Goal: Information Seeking & Learning: Check status

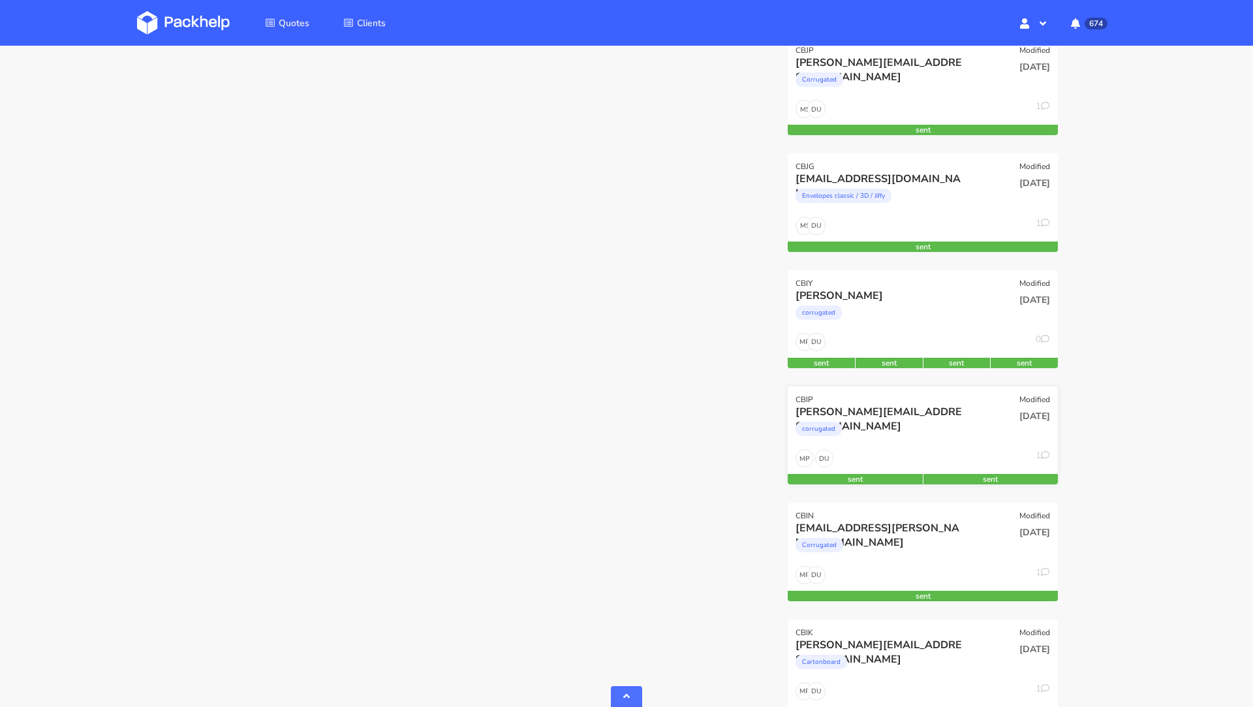
scroll to position [1027, 0]
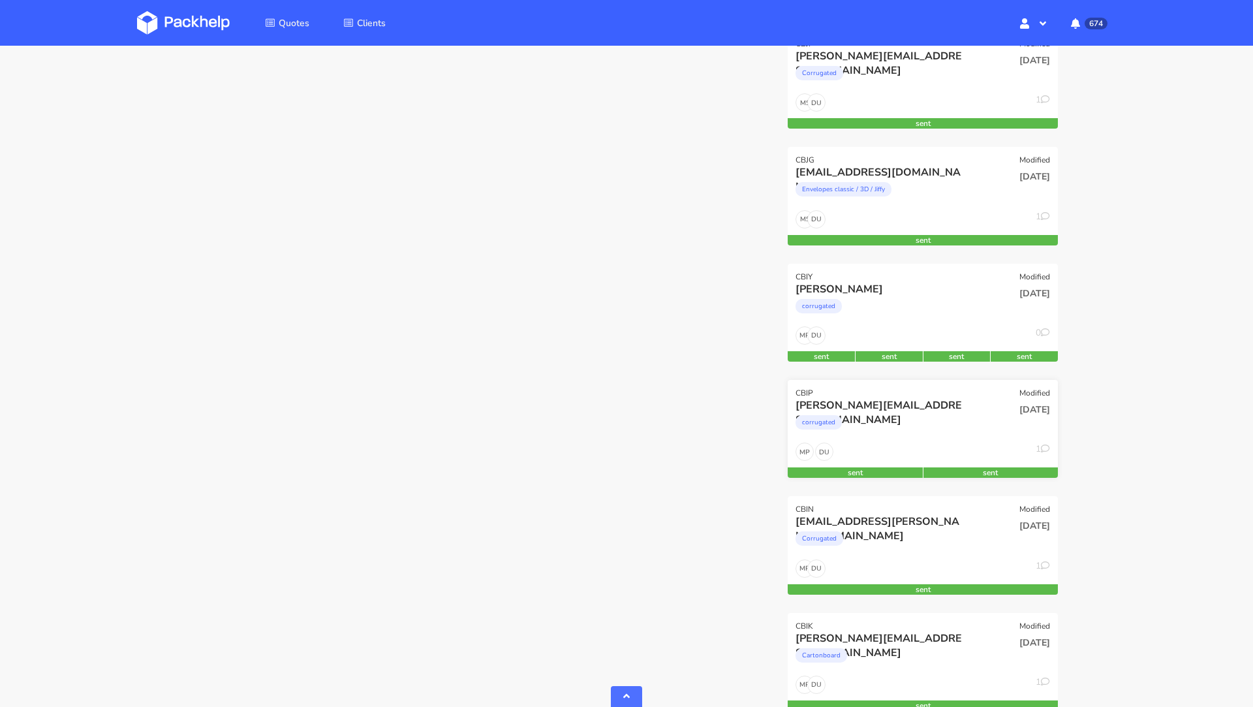
click at [935, 389] on div "CBIP Modified" at bounding box center [923, 389] width 270 height 18
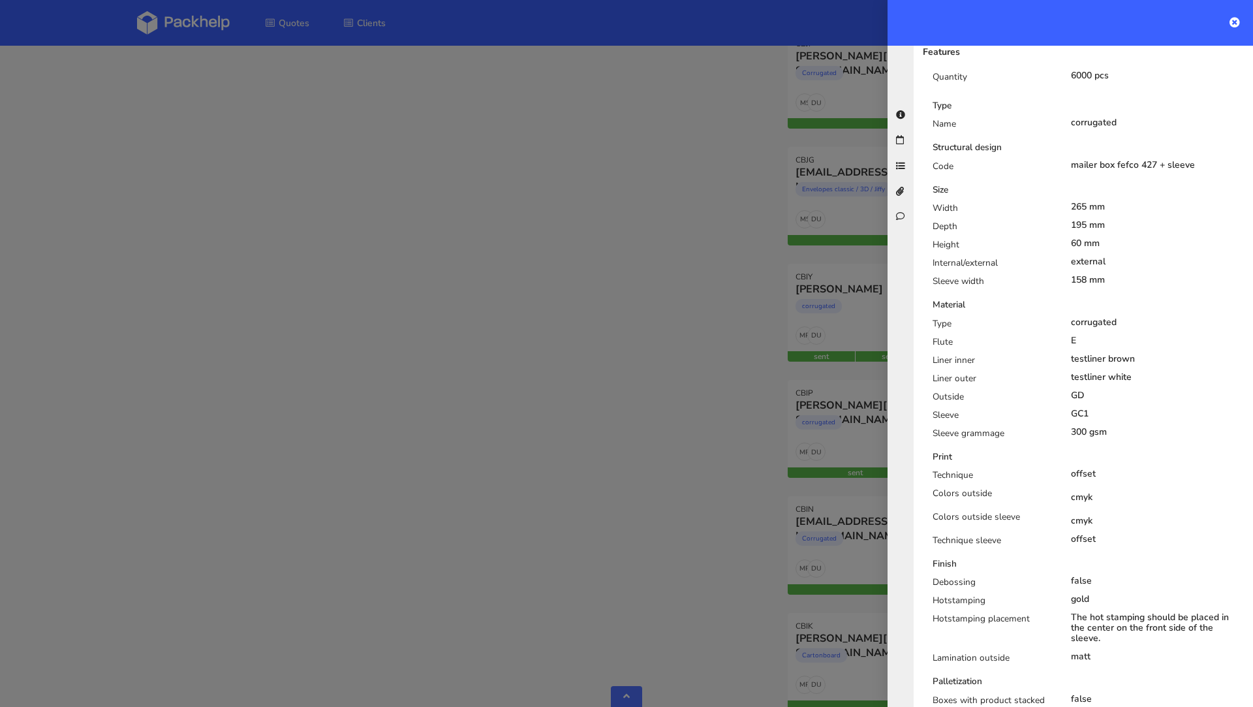
scroll to position [735, 0]
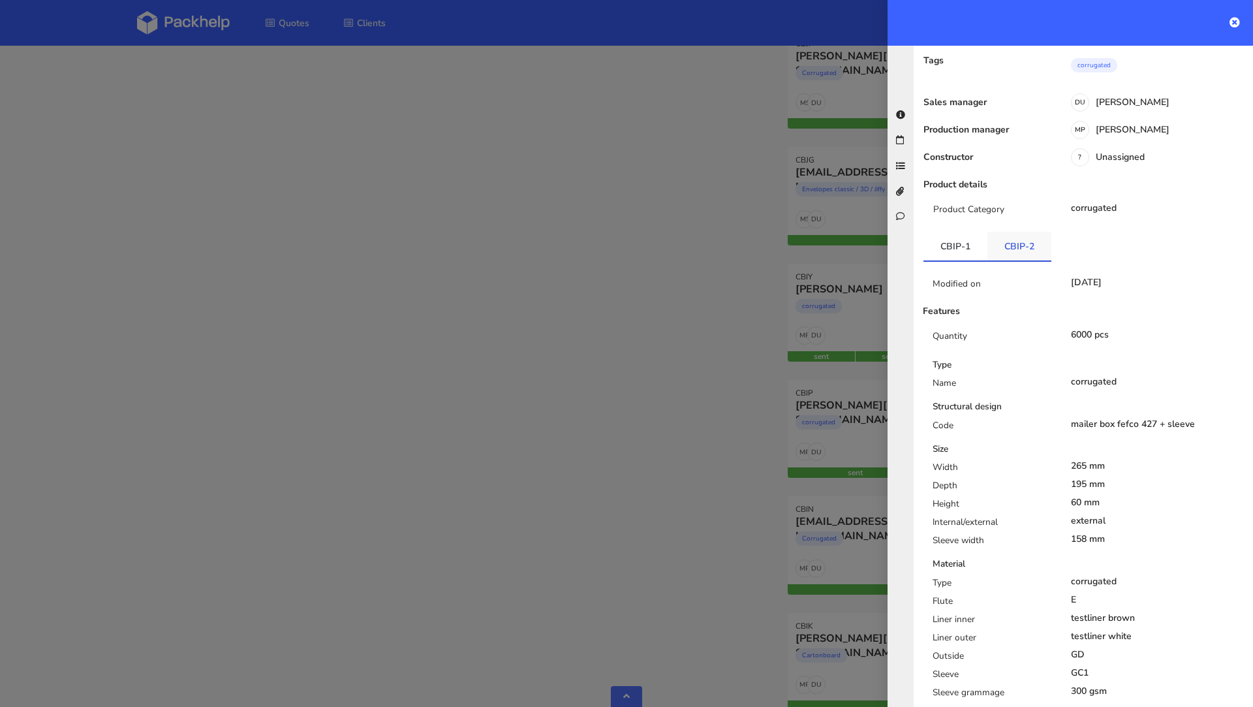
click at [1007, 232] on link "CBIP-2" at bounding box center [1019, 246] width 64 height 29
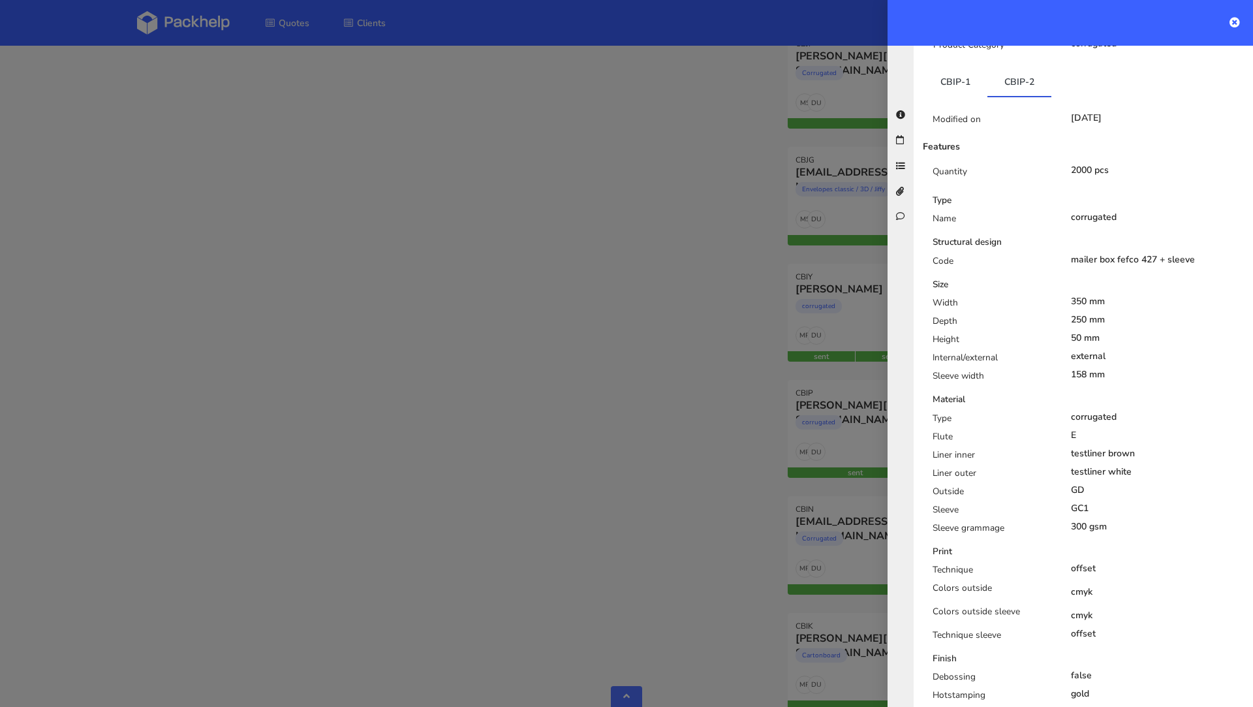
scroll to position [0, 0]
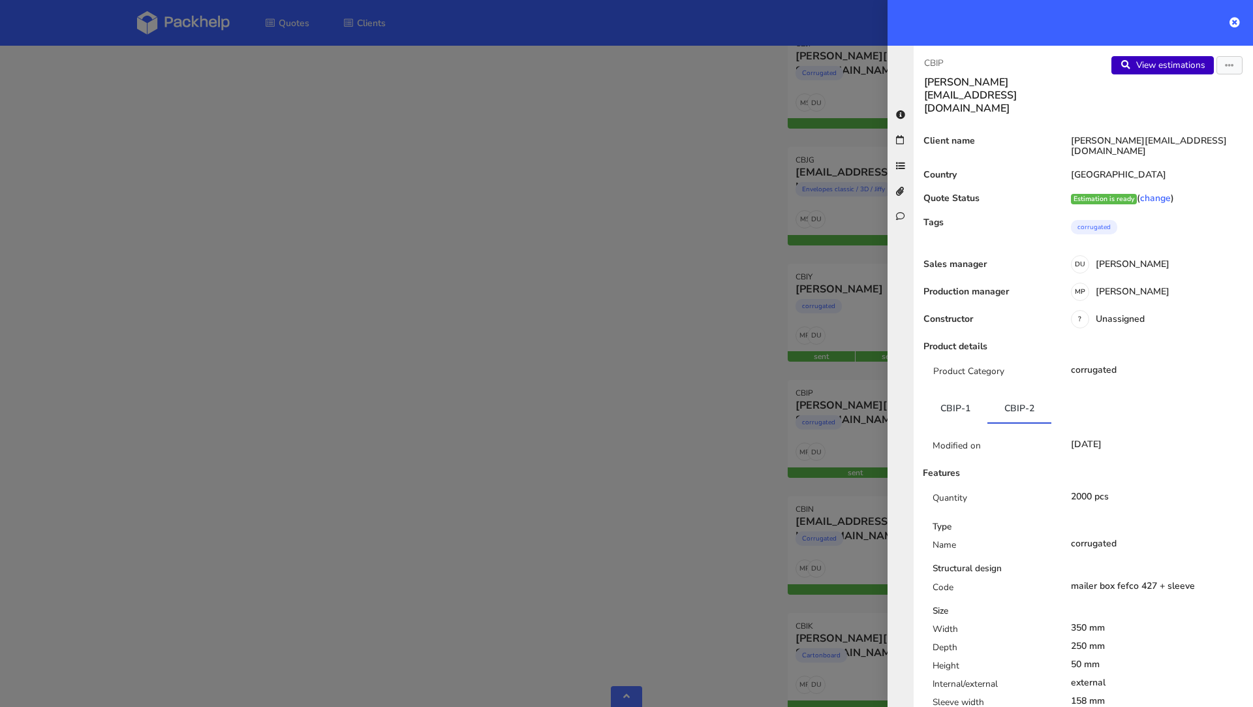
click at [1160, 65] on link "View estimations" at bounding box center [1162, 65] width 102 height 18
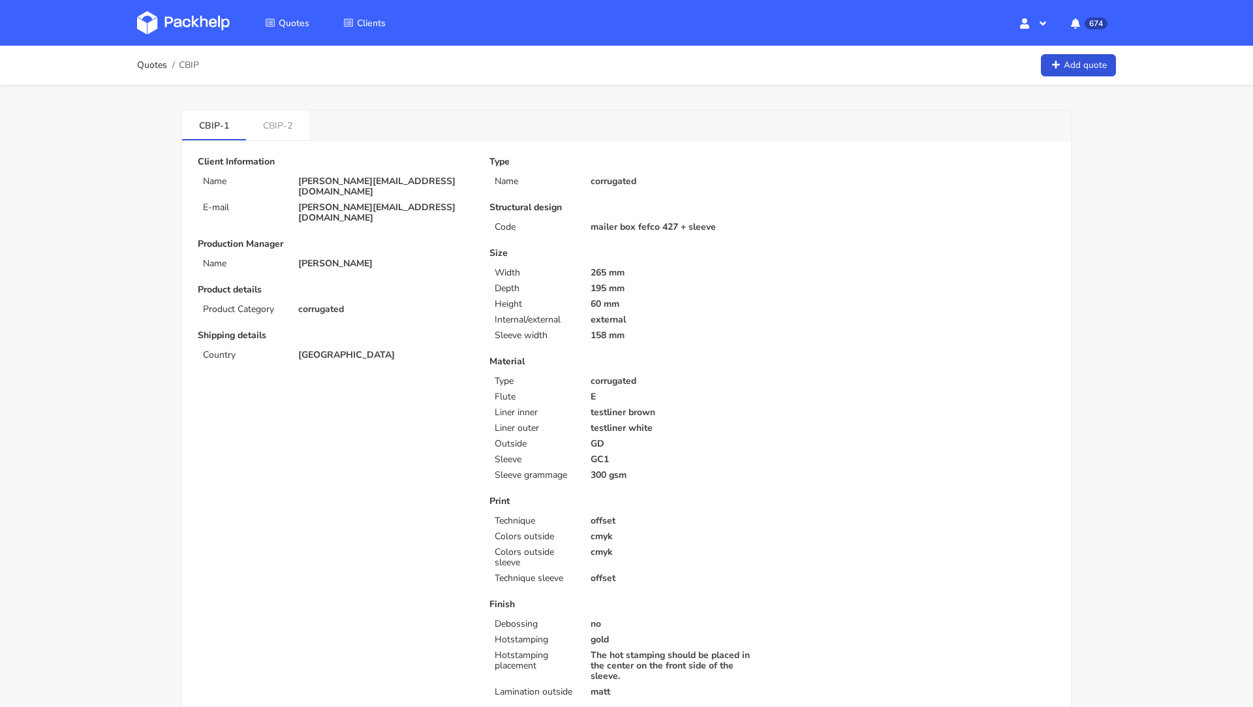
click at [205, 18] on img at bounding box center [183, 22] width 93 height 23
click at [184, 23] on img at bounding box center [183, 22] width 93 height 23
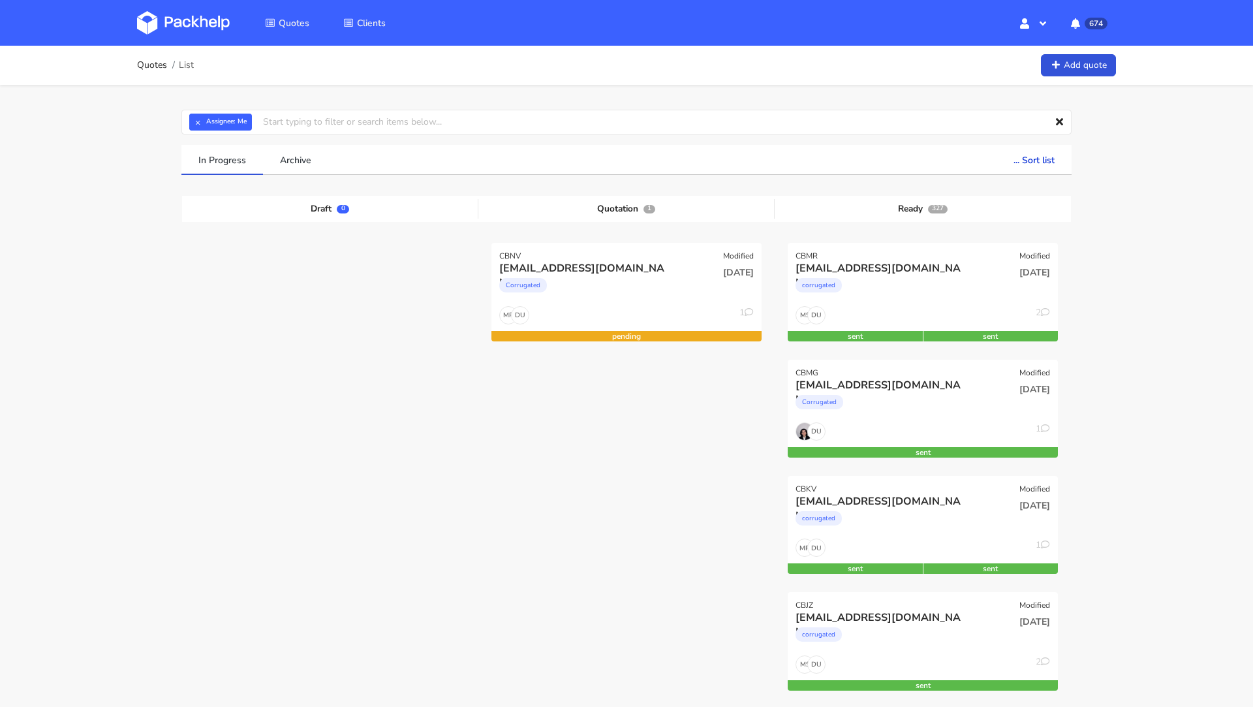
click at [210, 42] on div "Quotes Clients Hello, Dawid Profile Sign Out 674 Notifications CBMR You have a …" at bounding box center [626, 23] width 1044 height 46
click at [186, 20] on img at bounding box center [183, 22] width 93 height 23
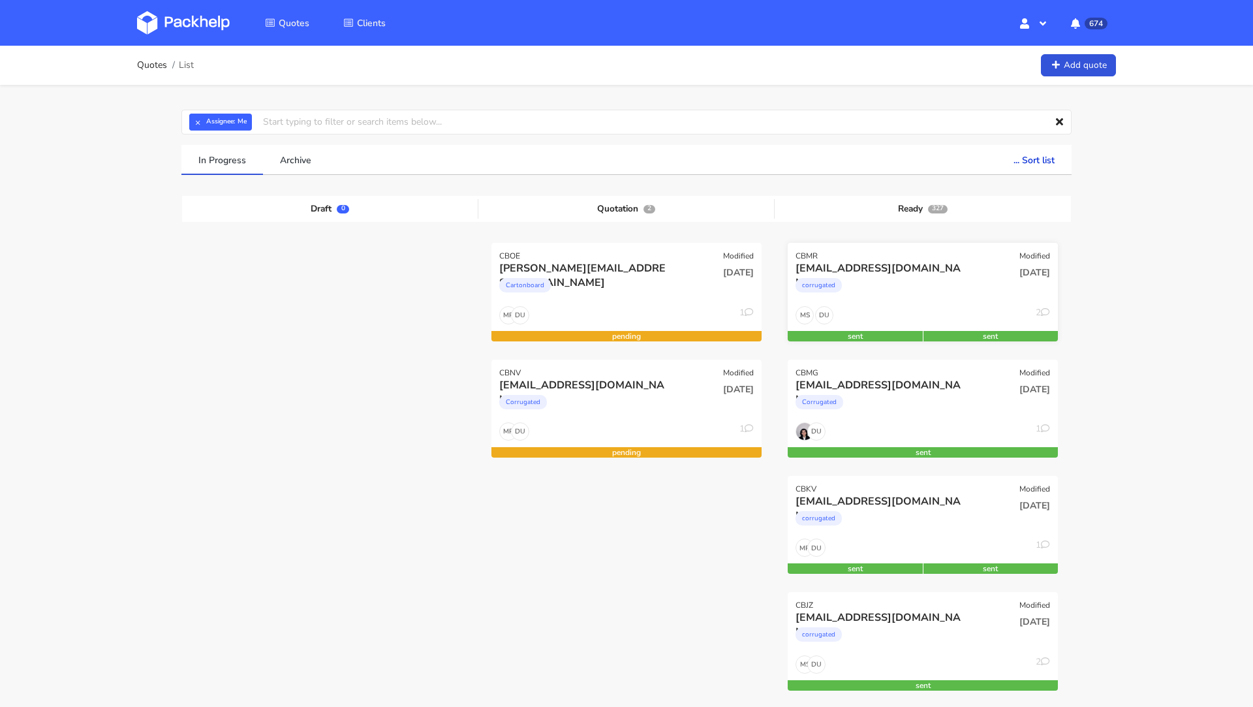
click at [907, 279] on div "corrugated" at bounding box center [882, 288] width 173 height 26
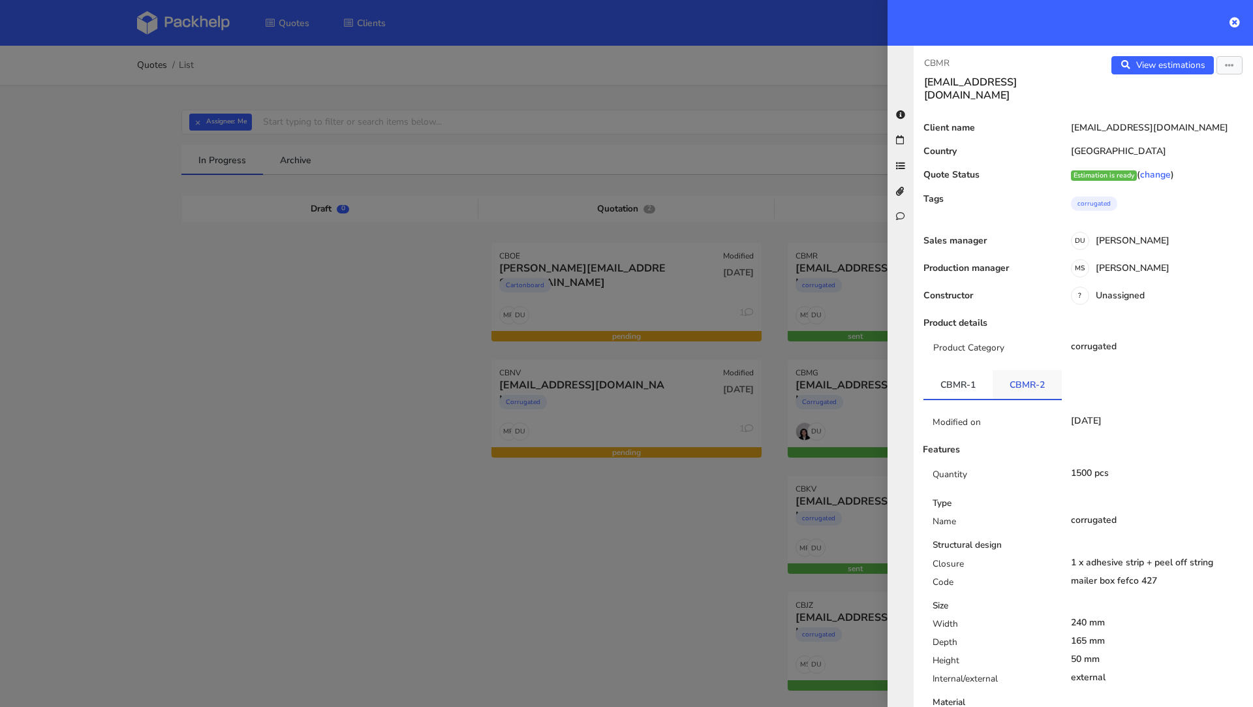
click at [1018, 371] on link "CBMR-2" at bounding box center [1027, 384] width 69 height 29
click at [240, 488] on div at bounding box center [626, 353] width 1253 height 707
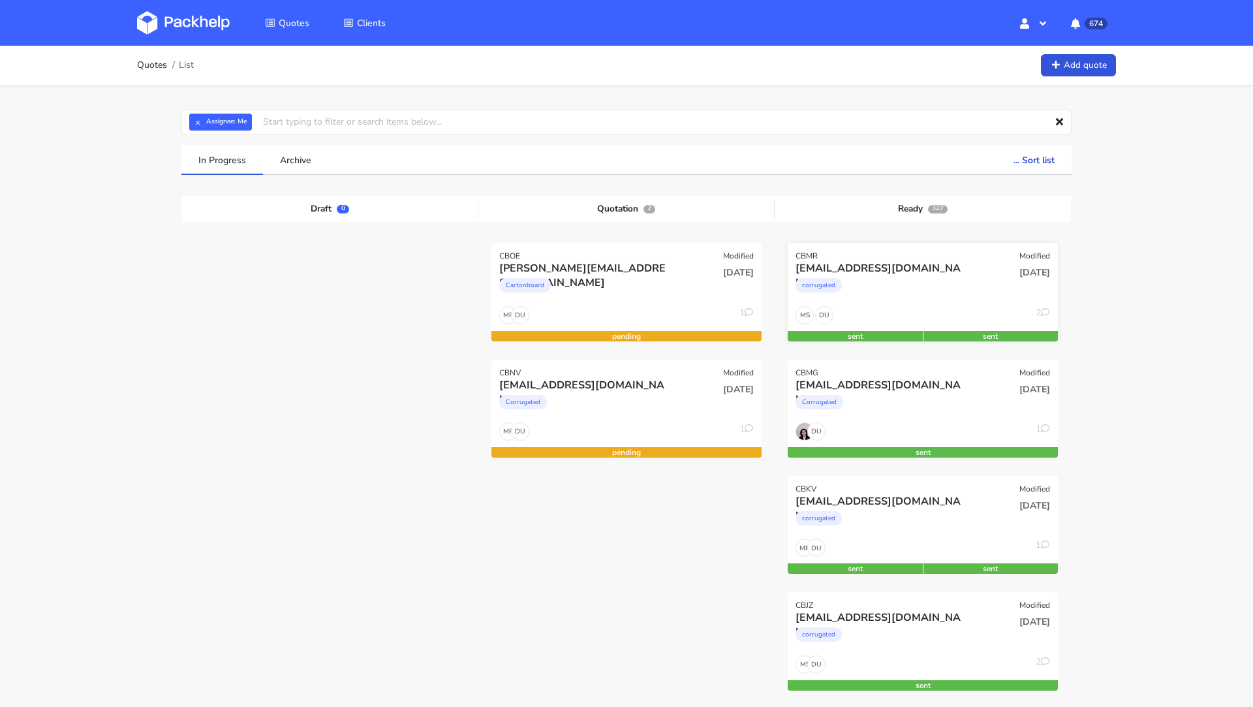
click at [834, 261] on div "[EMAIL_ADDRESS][DOMAIN_NAME]" at bounding box center [882, 268] width 173 height 14
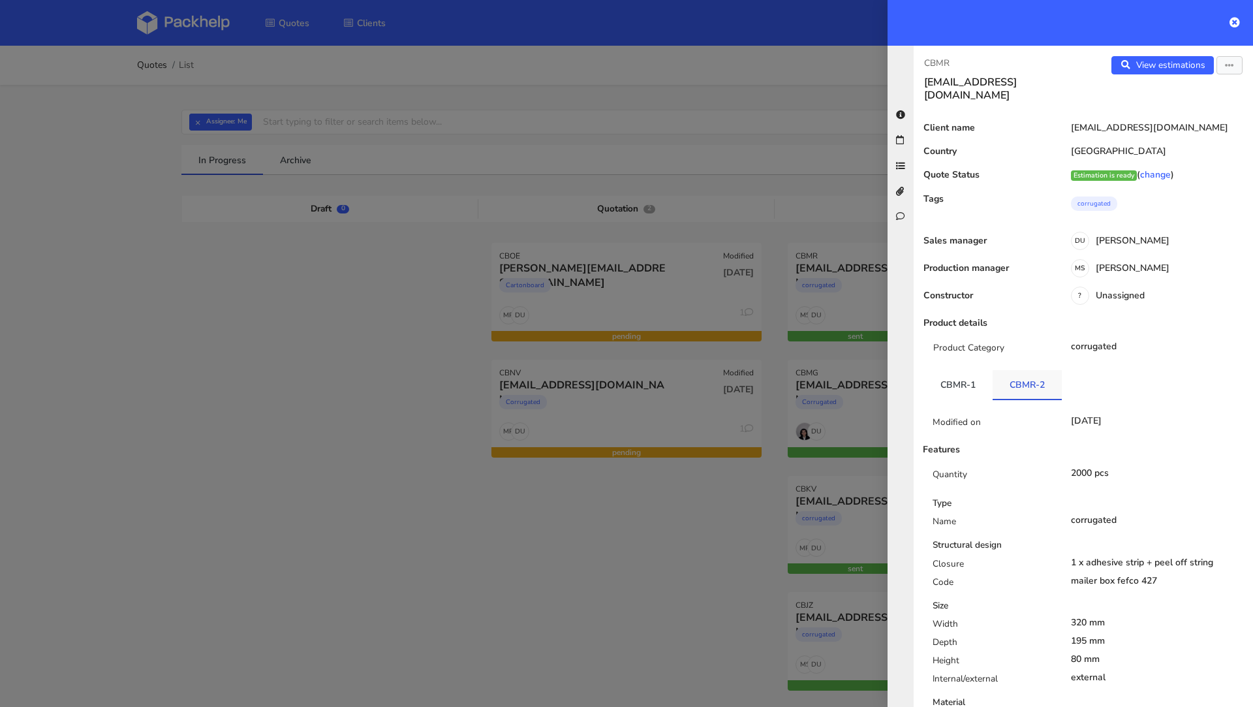
click at [995, 380] on link "CBMR-2" at bounding box center [1027, 384] width 69 height 29
click at [970, 372] on link "CBMR-1" at bounding box center [958, 384] width 69 height 29
click at [180, 480] on div at bounding box center [626, 353] width 1253 height 707
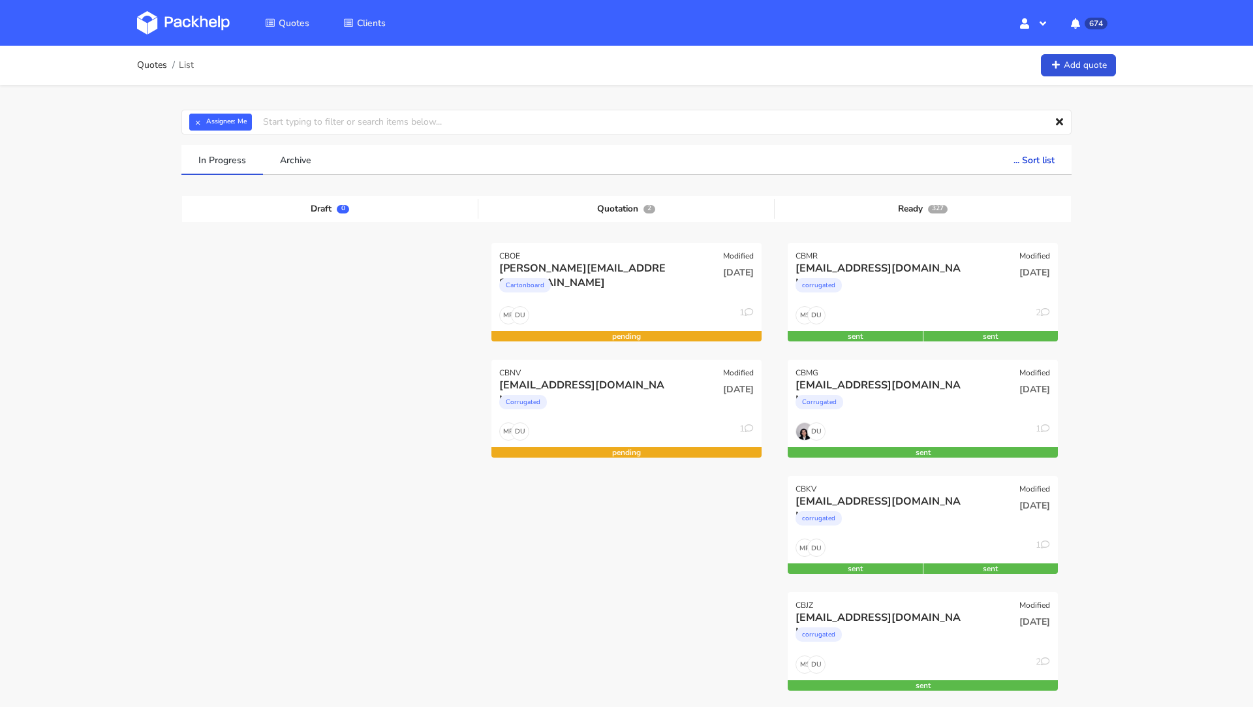
click at [197, 22] on img at bounding box center [183, 22] width 93 height 23
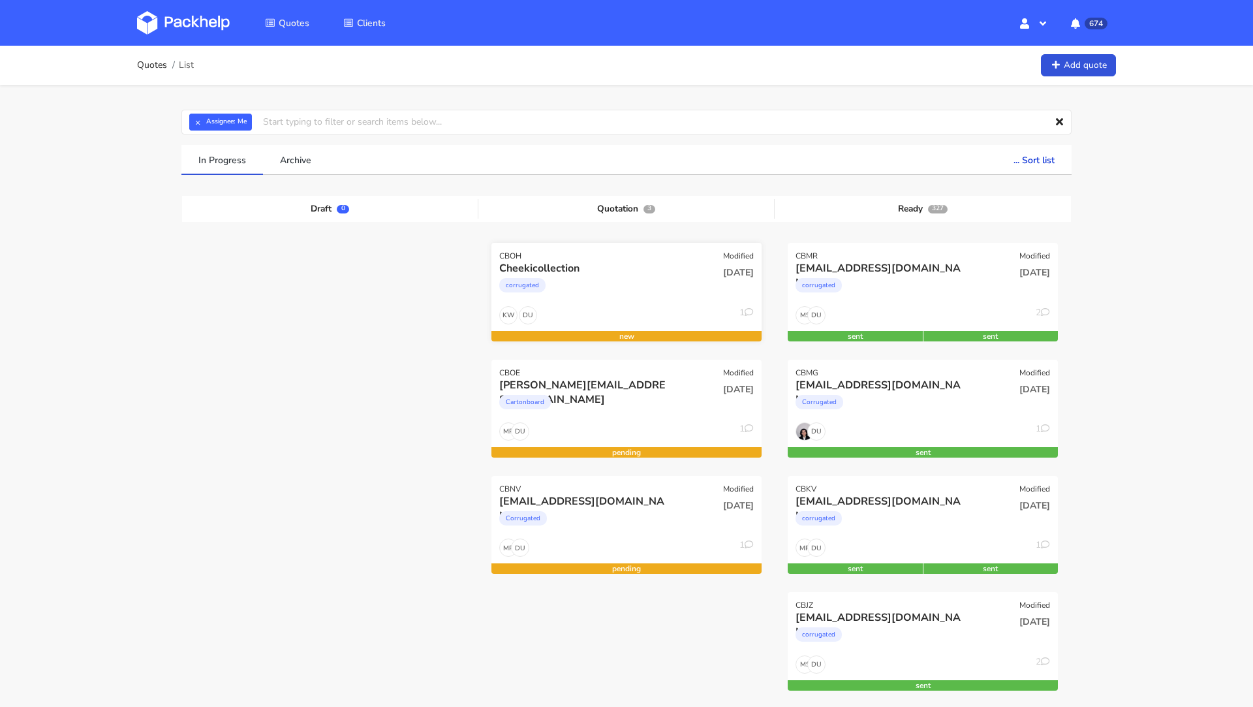
click at [576, 264] on div "Cheekicollection" at bounding box center [585, 268] width 173 height 14
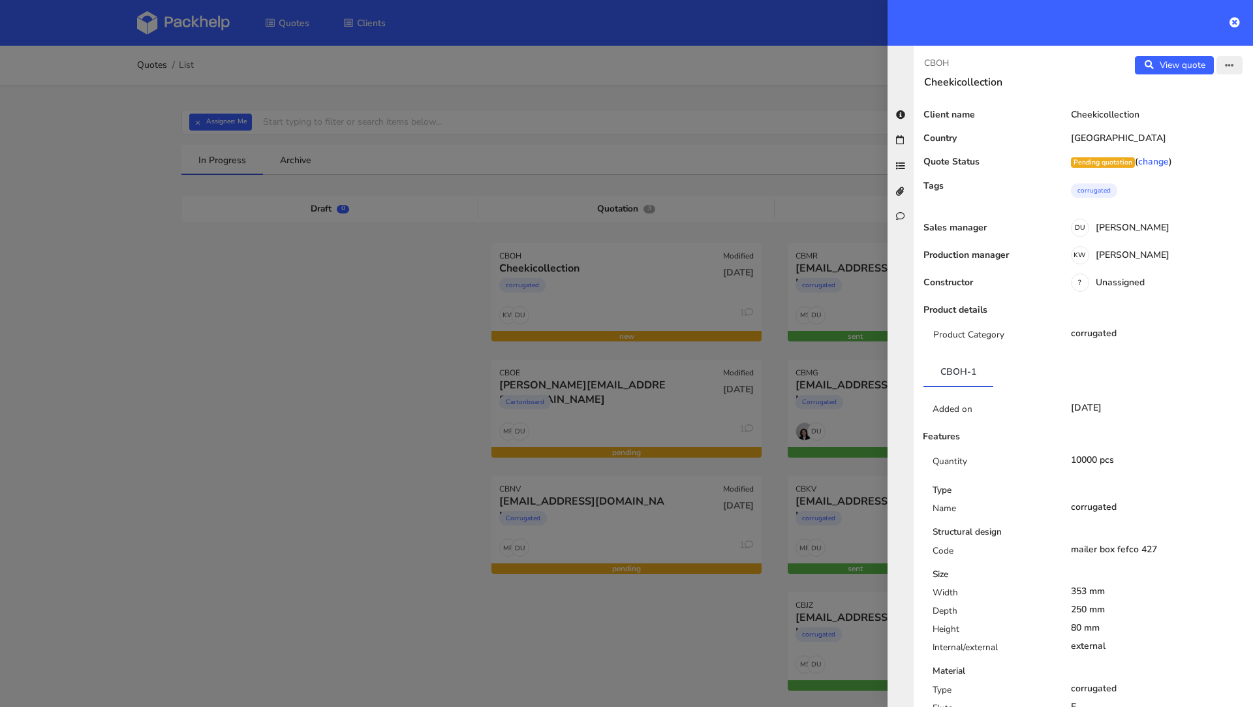
click at [1224, 72] on button "button" at bounding box center [1230, 65] width 26 height 18
click at [1201, 94] on link "Edit quote" at bounding box center [1186, 91] width 115 height 22
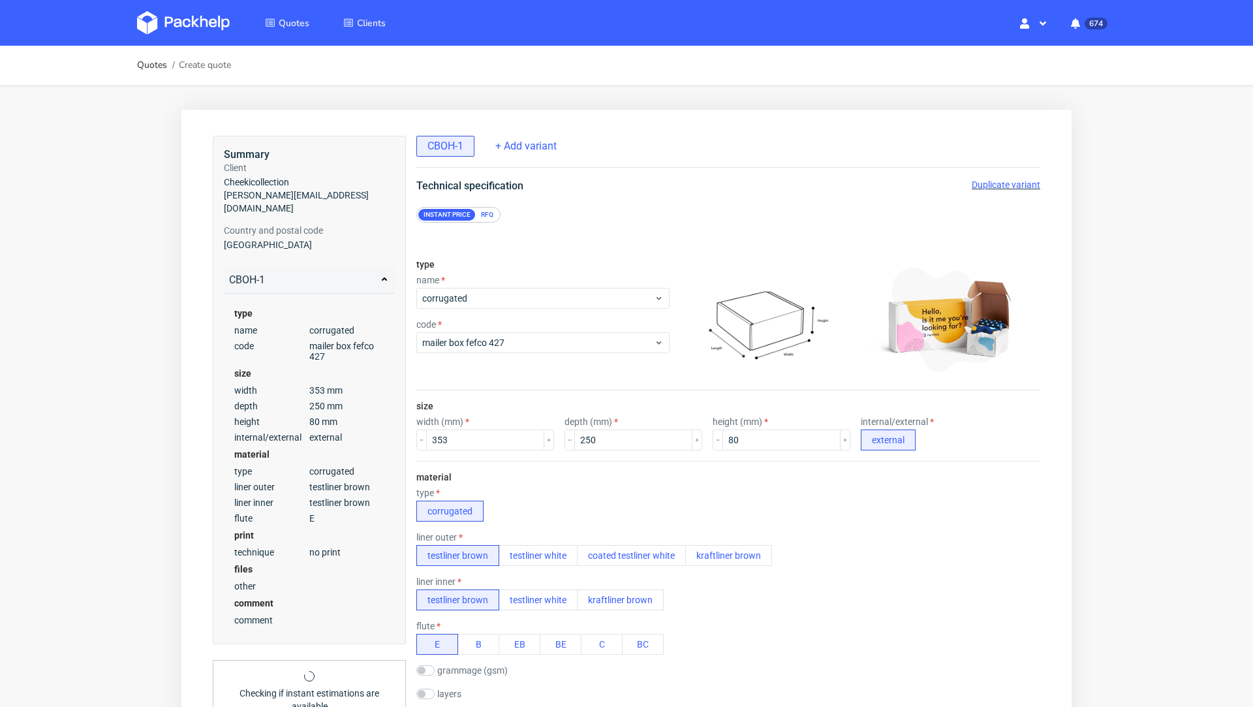
click at [1192, 396] on div "Quotes Create quote Your browser does not support iframes." at bounding box center [626, 608] width 1253 height 1125
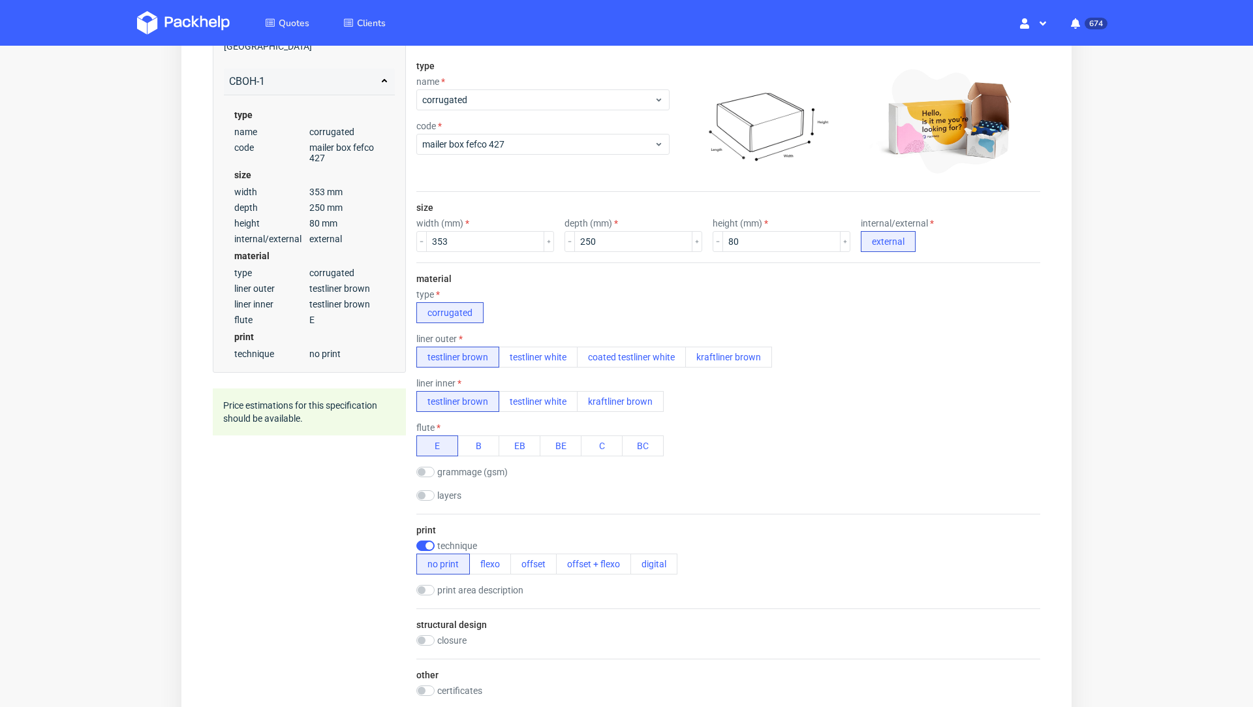
scroll to position [97, 0]
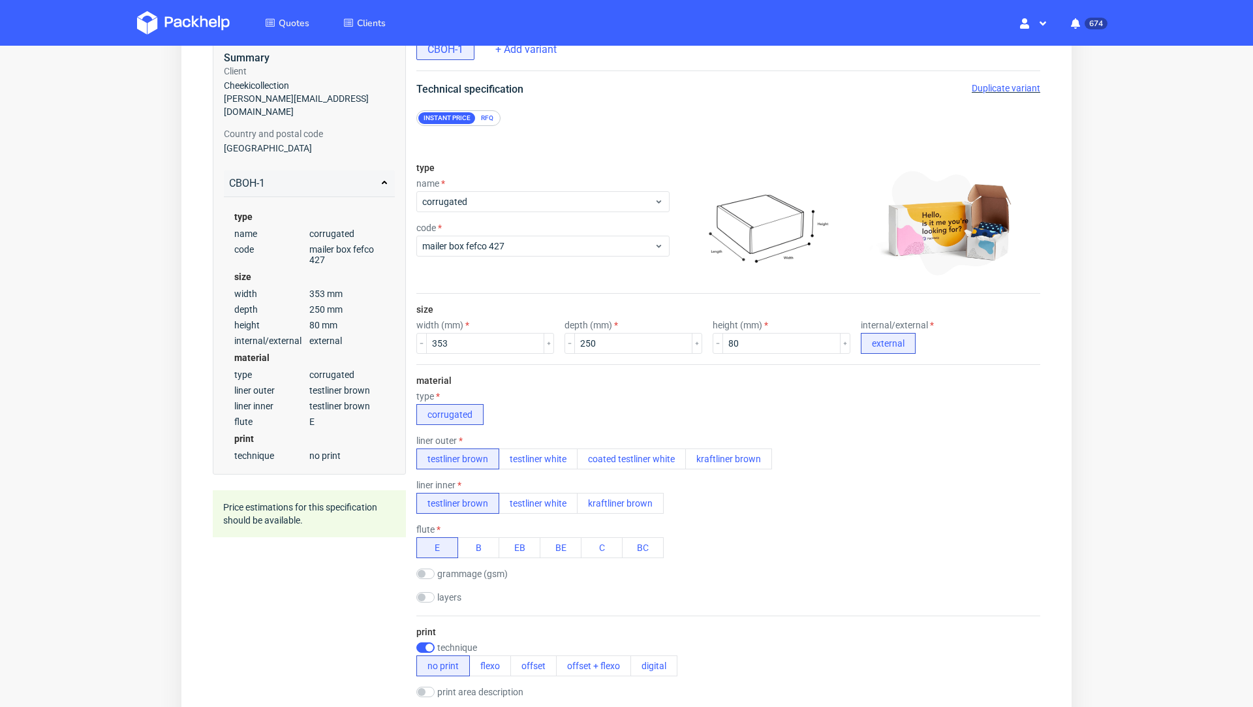
click at [489, 118] on div "RFQ" at bounding box center [487, 118] width 23 height 12
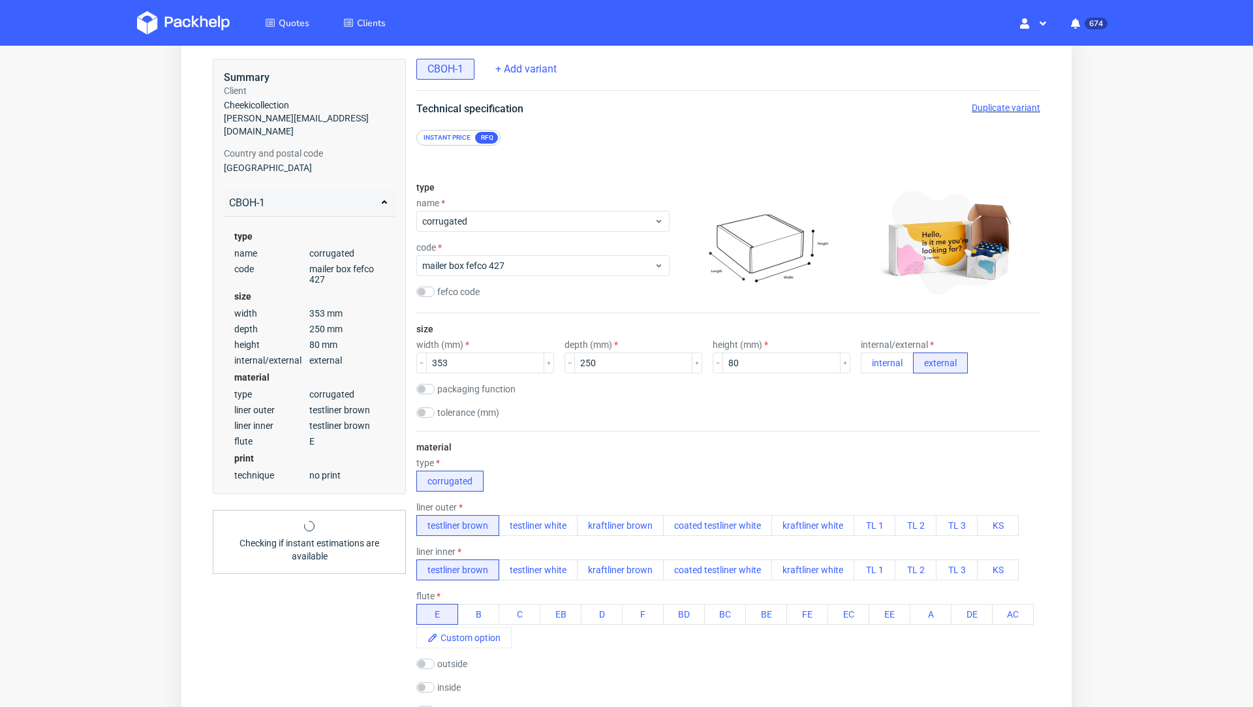
scroll to position [3, 0]
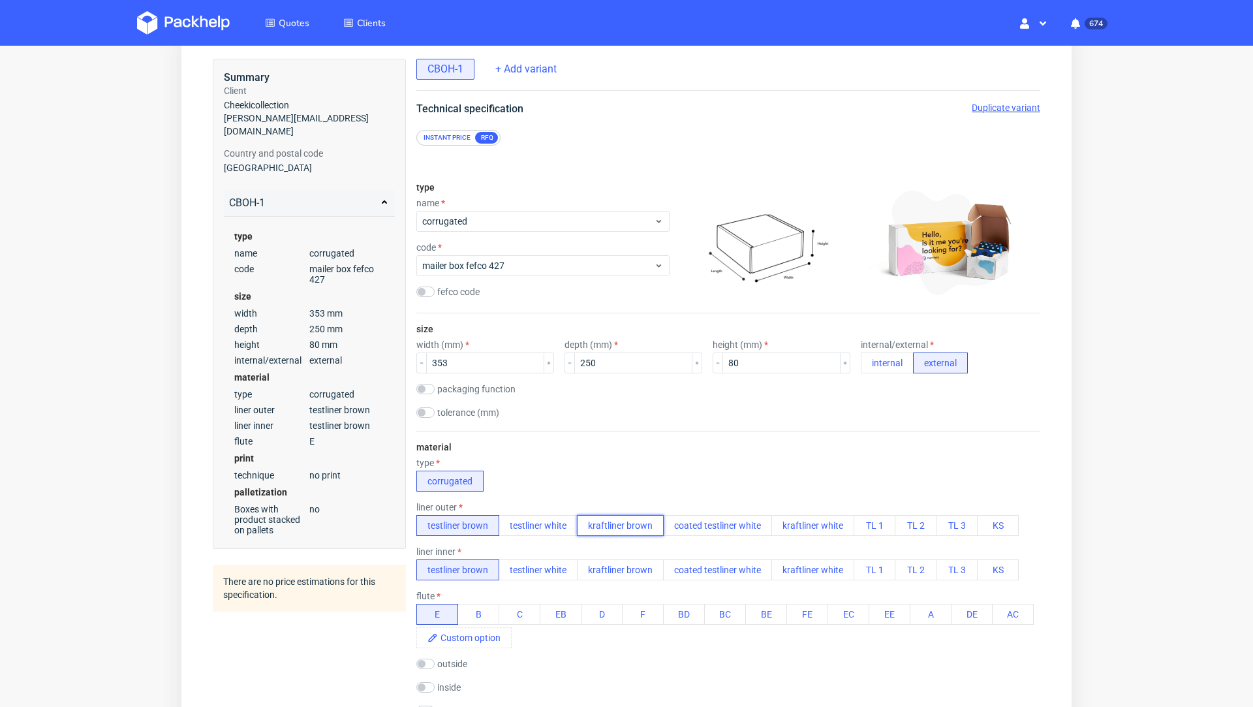
click at [620, 523] on button "kraftliner brown" at bounding box center [620, 525] width 87 height 21
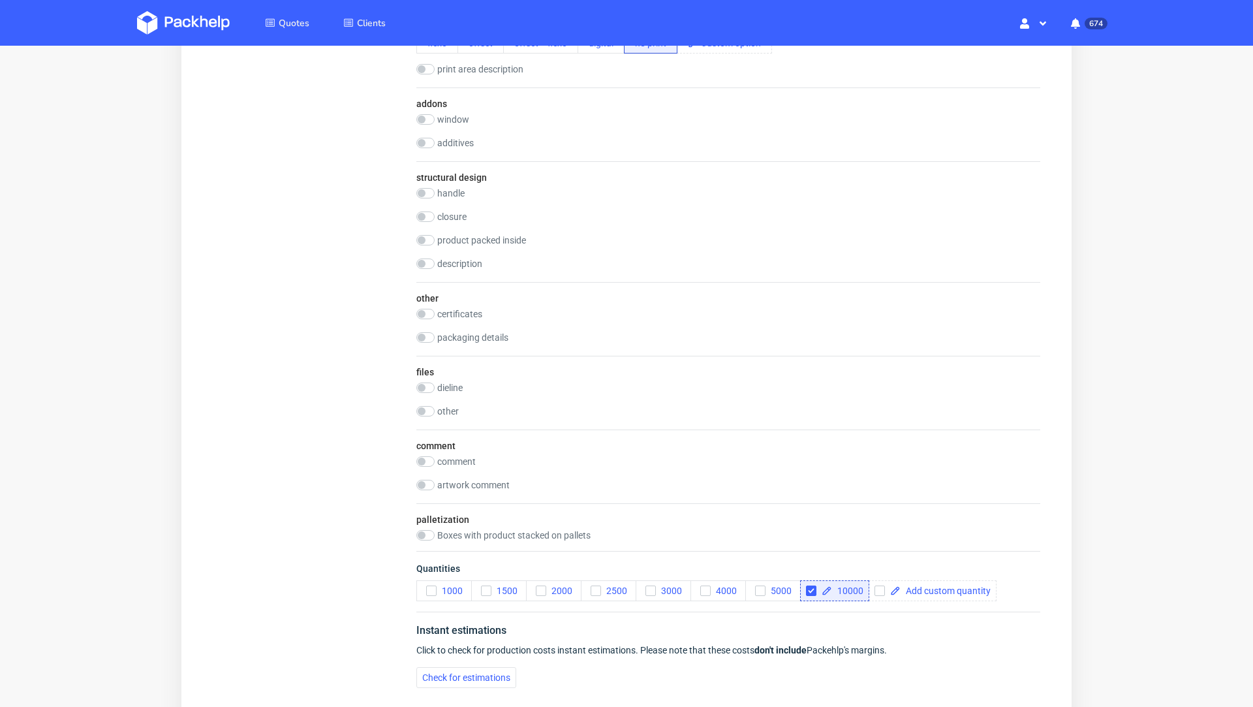
scroll to position [1060, 0]
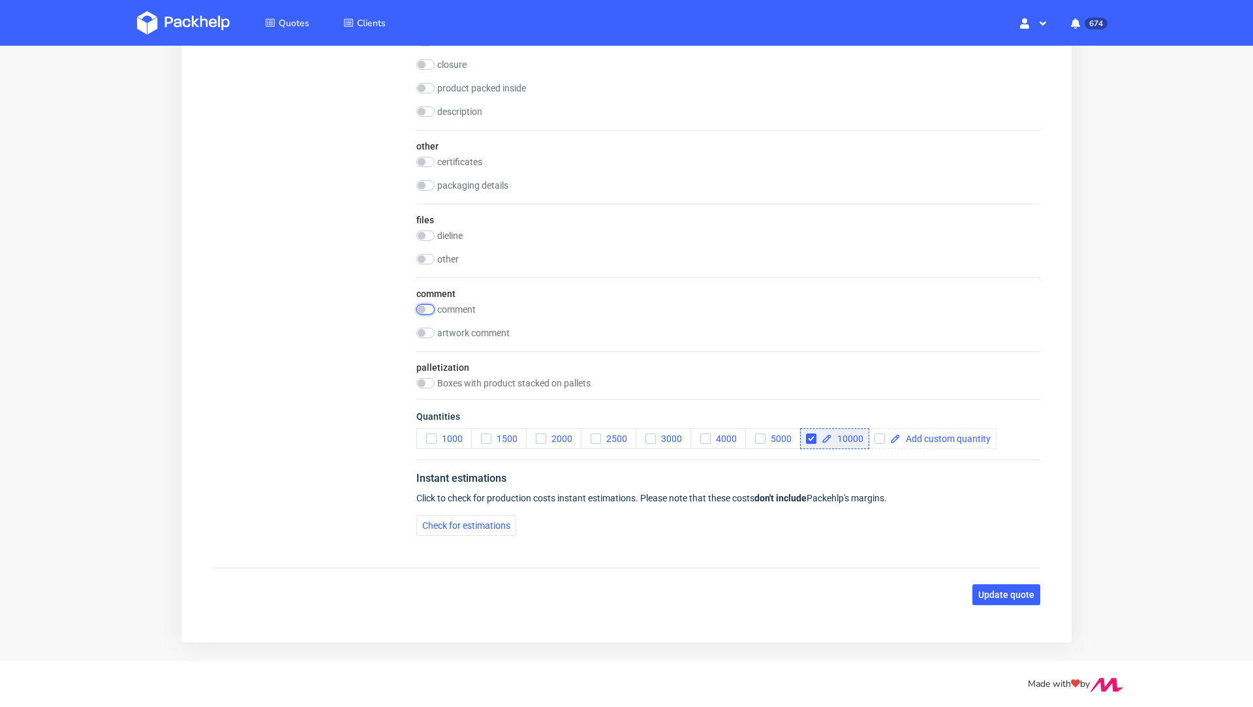
click at [431, 305] on input "checkbox" at bounding box center [425, 309] width 18 height 10
checkbox input "true"
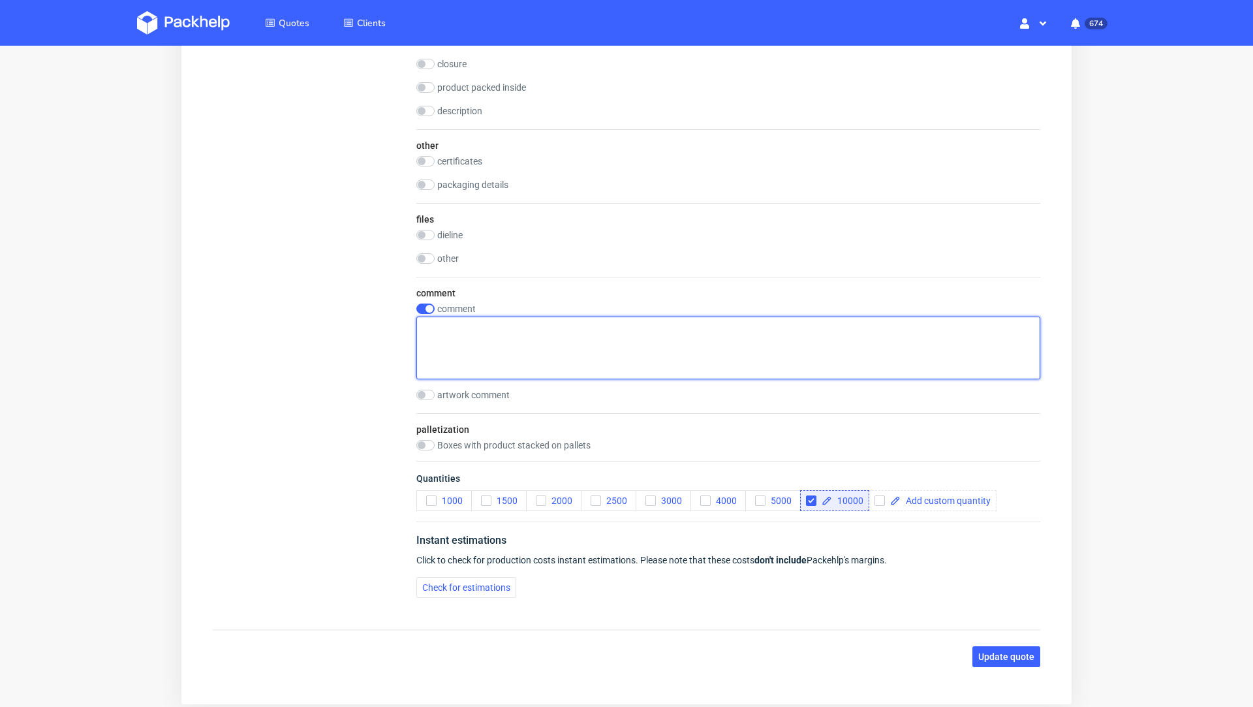
click at [493, 352] on textarea at bounding box center [728, 348] width 624 height 63
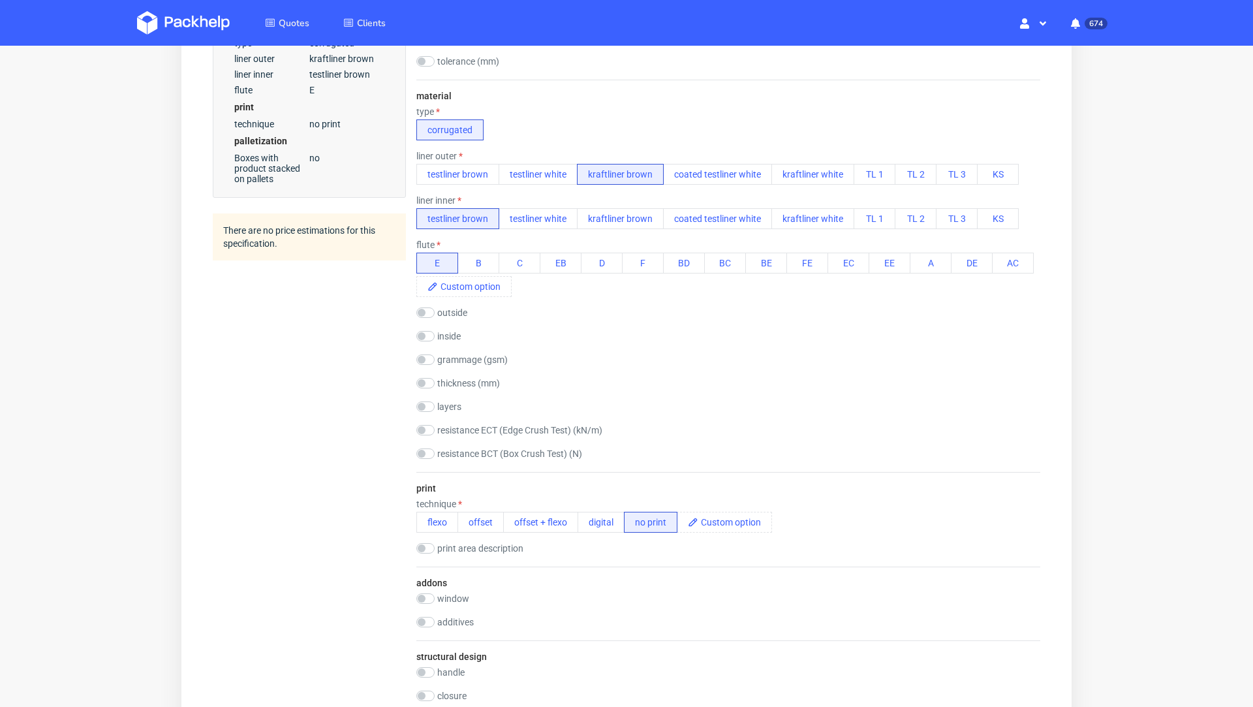
scroll to position [426, 0]
type textarea "nie do konca reorder, tym razem kraftliner z zewnatrz."
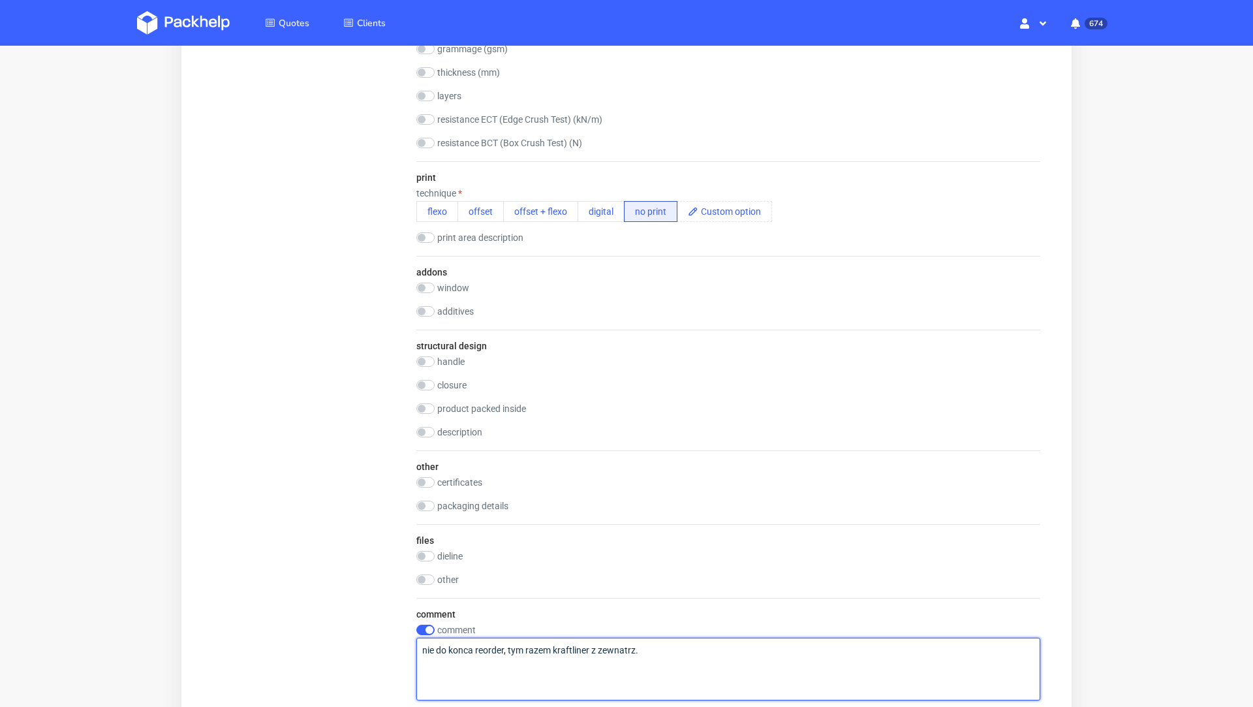
scroll to position [1123, 0]
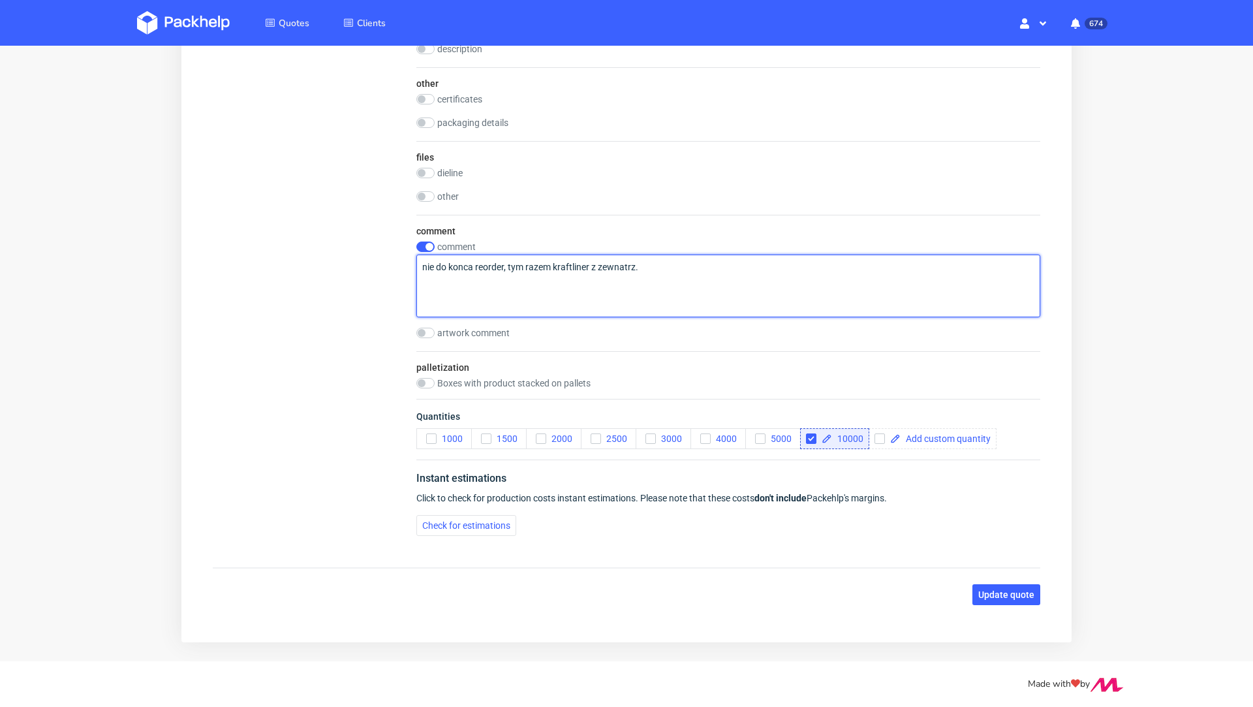
click at [745, 279] on textarea "nie do konca reorder, tym razem kraftliner z zewnatrz." at bounding box center [728, 286] width 624 height 63
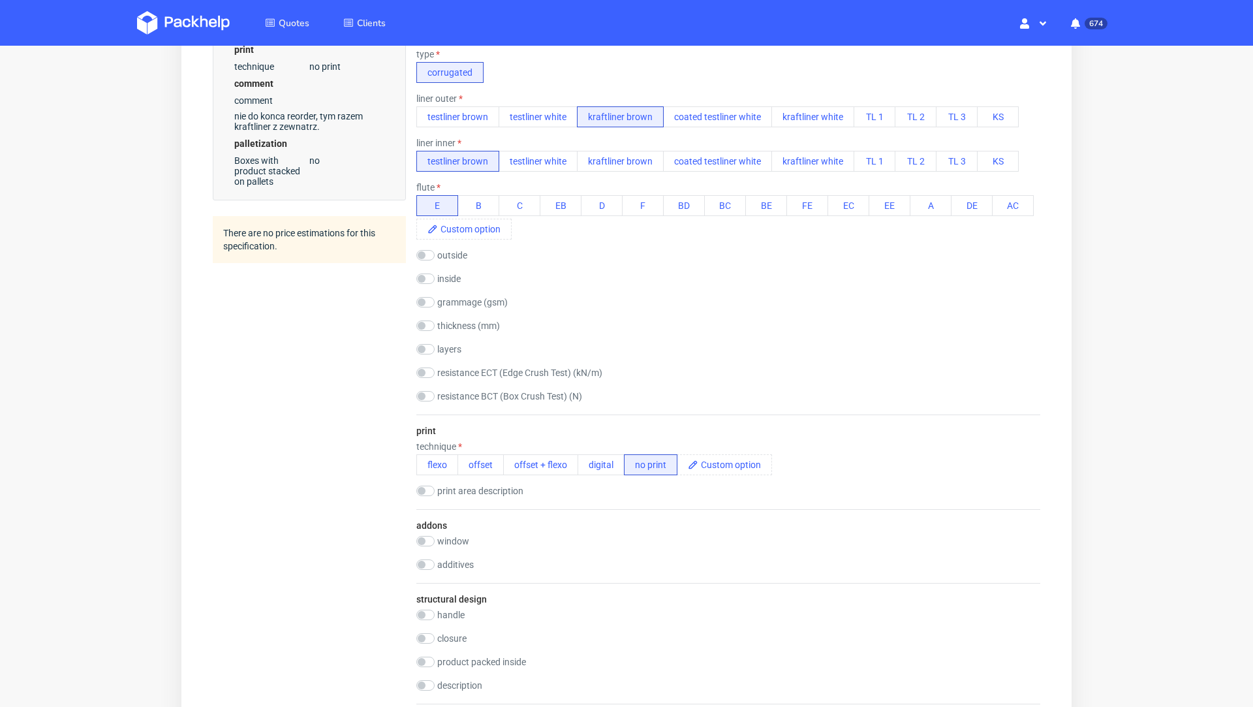
scroll to position [0, 0]
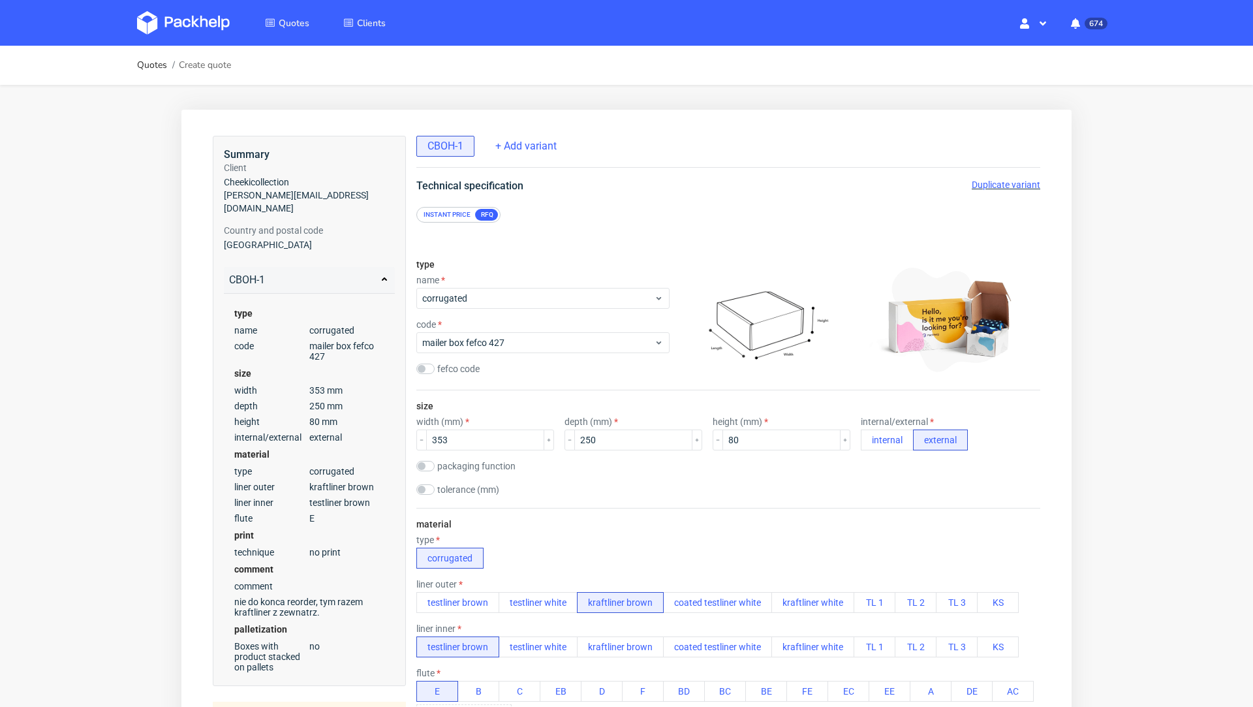
click at [974, 179] on span "Duplicate variant" at bounding box center [1006, 184] width 69 height 10
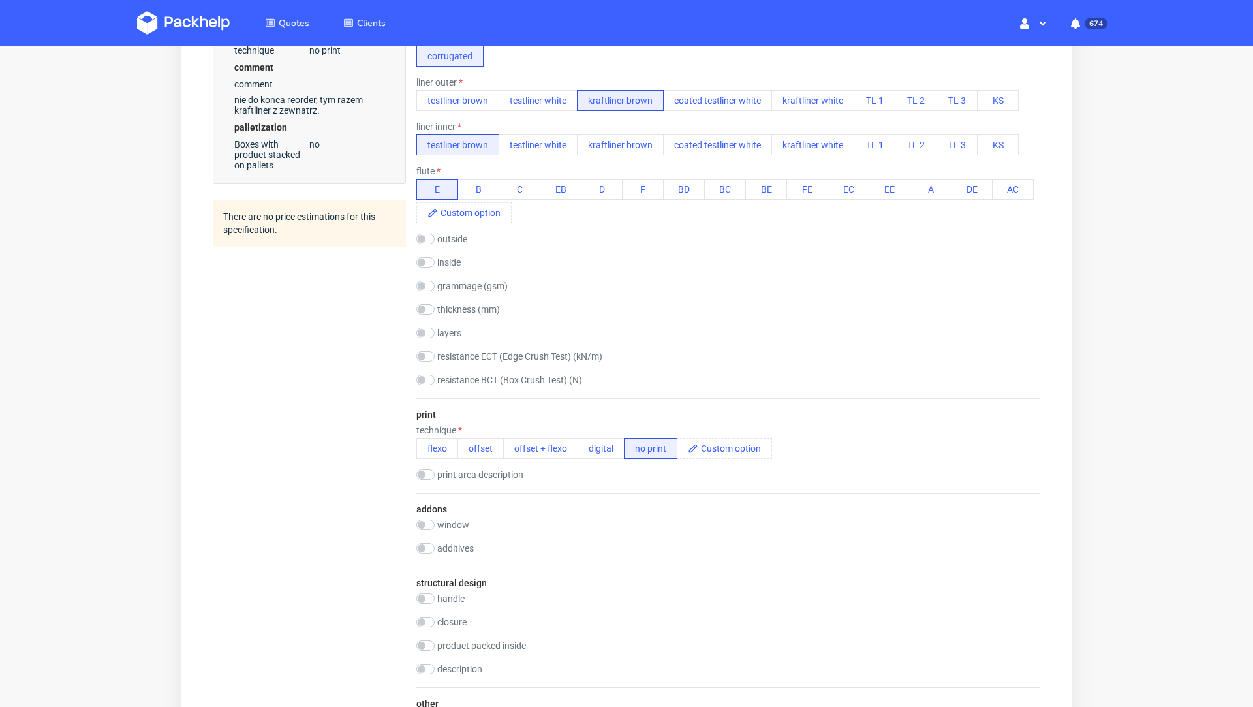
scroll to position [514, 0]
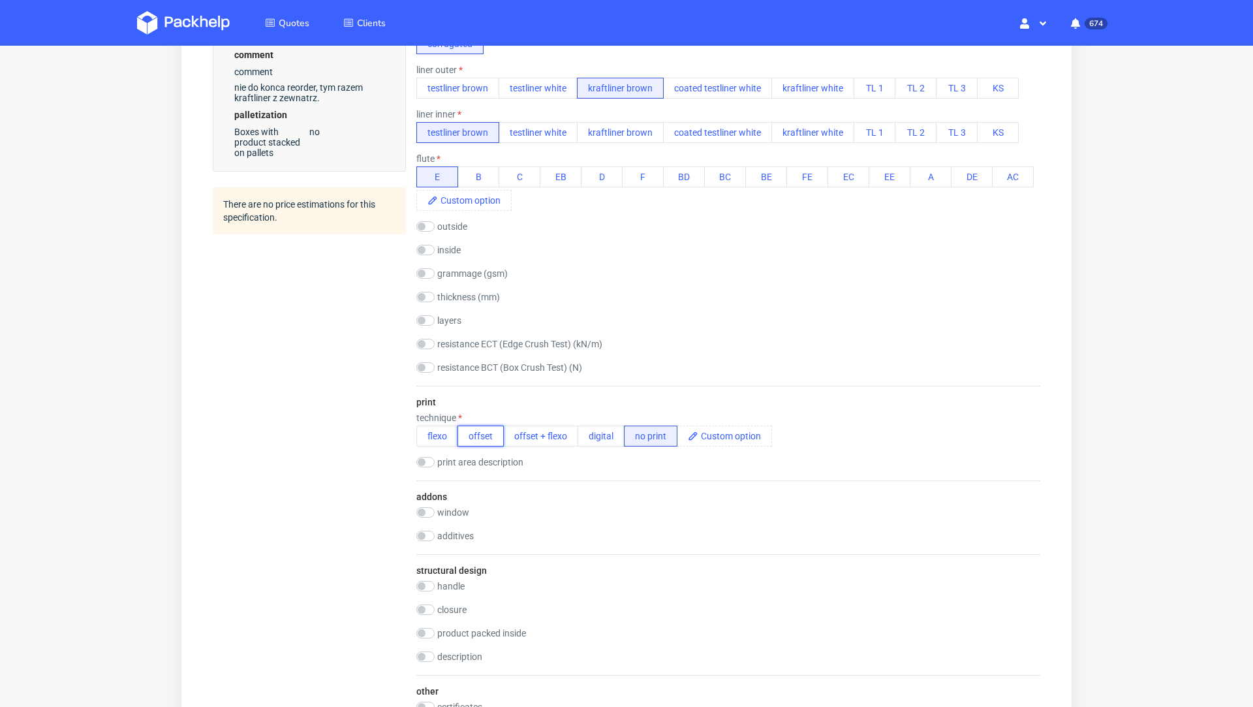
click at [474, 435] on button "offset" at bounding box center [481, 436] width 46 height 21
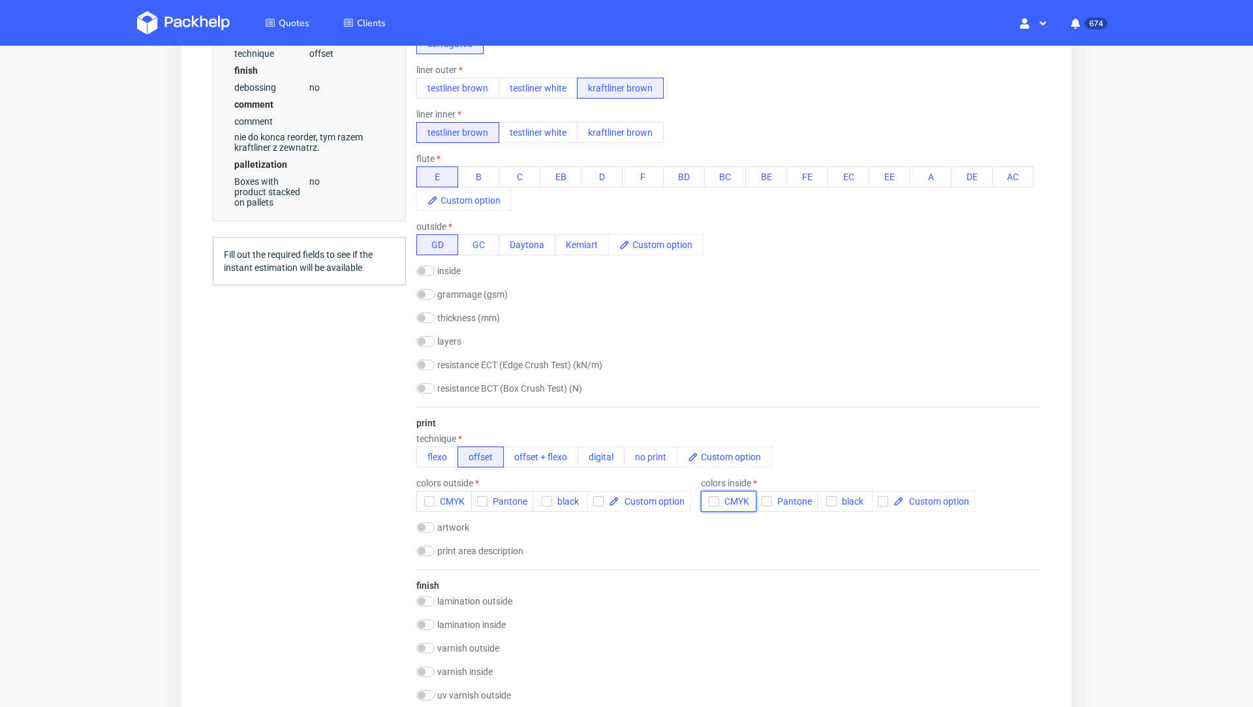
click at [719, 497] on span "CMYK" at bounding box center [734, 501] width 30 height 10
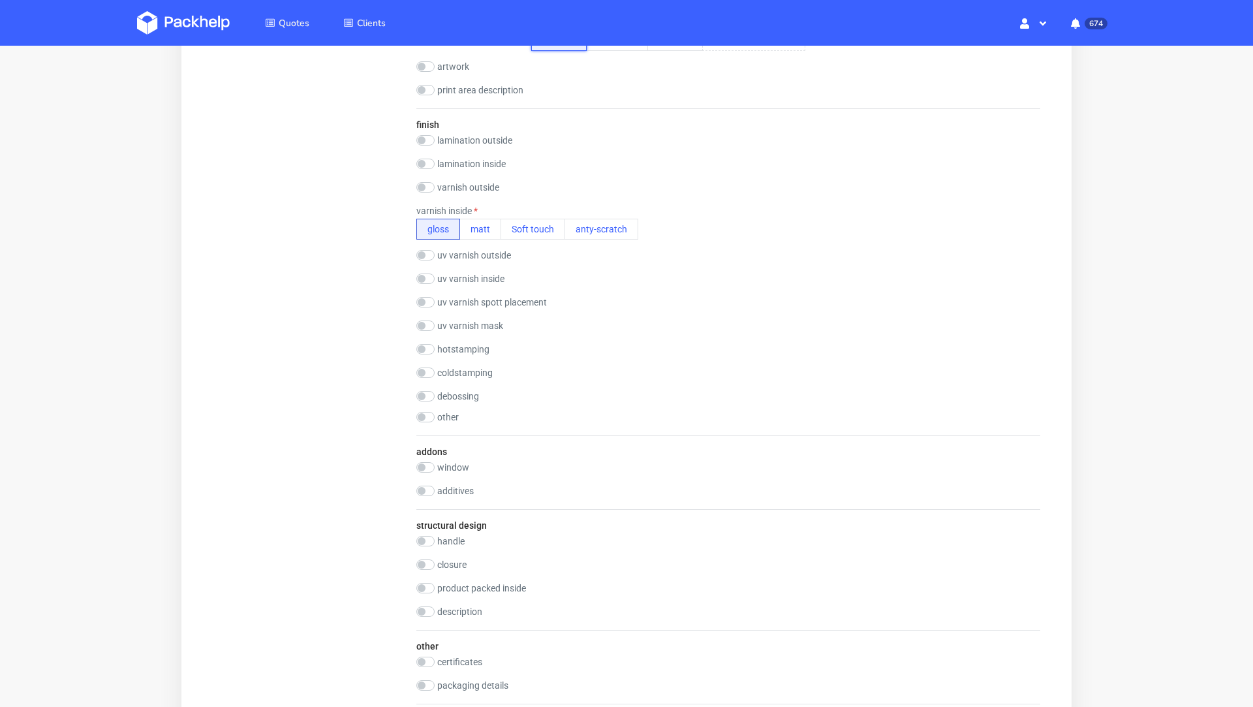
scroll to position [0, 0]
click at [489, 216] on div "varnish inside gloss matt Soft touch anty-scratch" at bounding box center [527, 223] width 222 height 34
click at [487, 225] on button "matt" at bounding box center [480, 229] width 42 height 21
click at [1209, 271] on div "Quotes Create quote Your browser does not support iframes." at bounding box center [626, 137] width 1253 height 2174
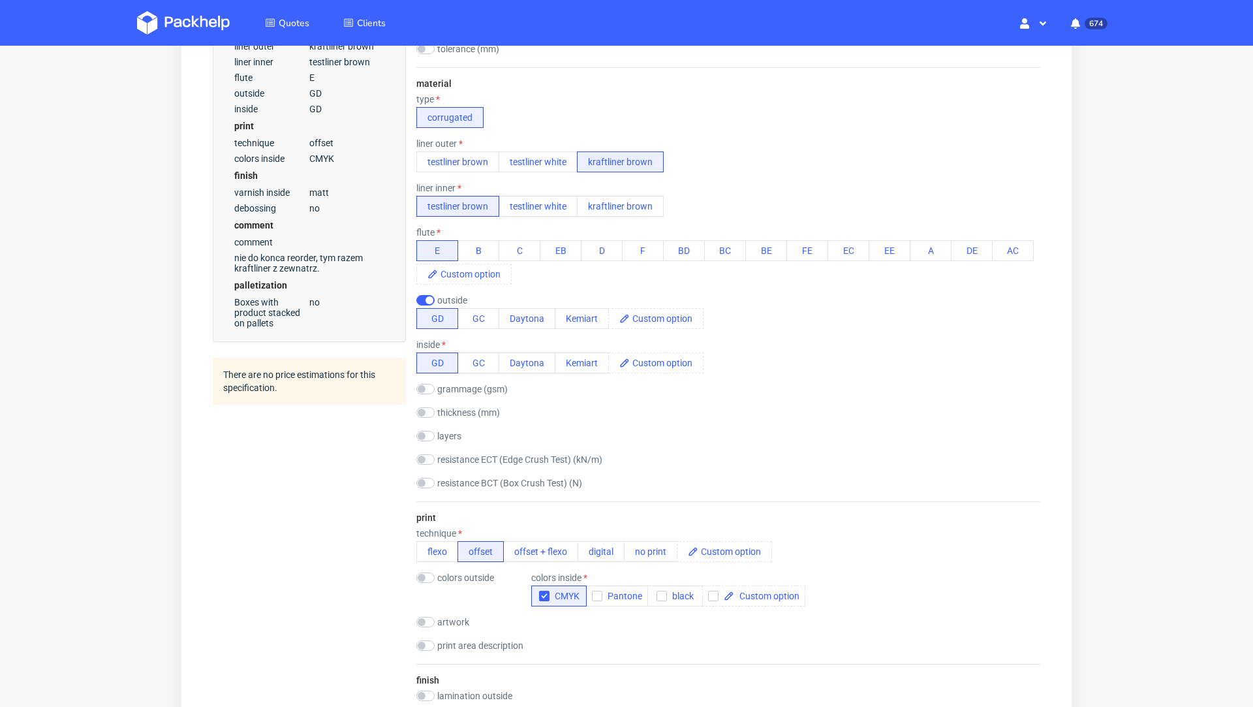
scroll to position [458, 0]
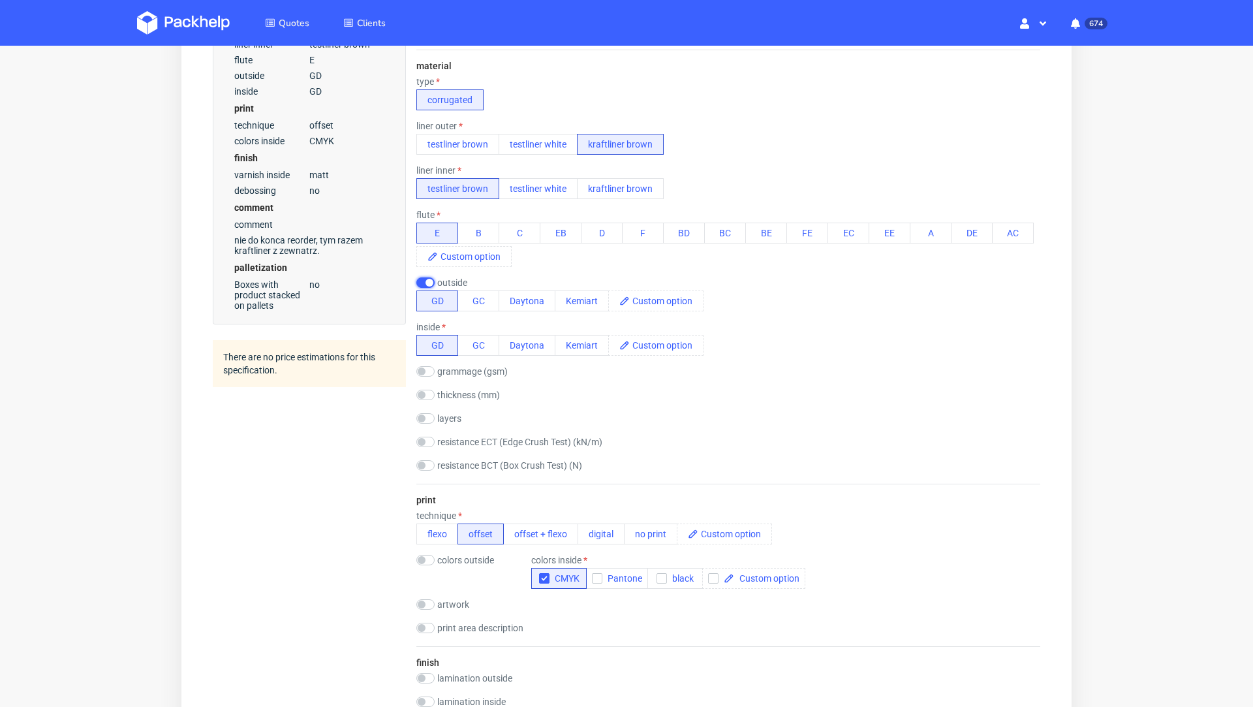
click at [428, 283] on input "checkbox" at bounding box center [425, 282] width 18 height 10
checkbox input "false"
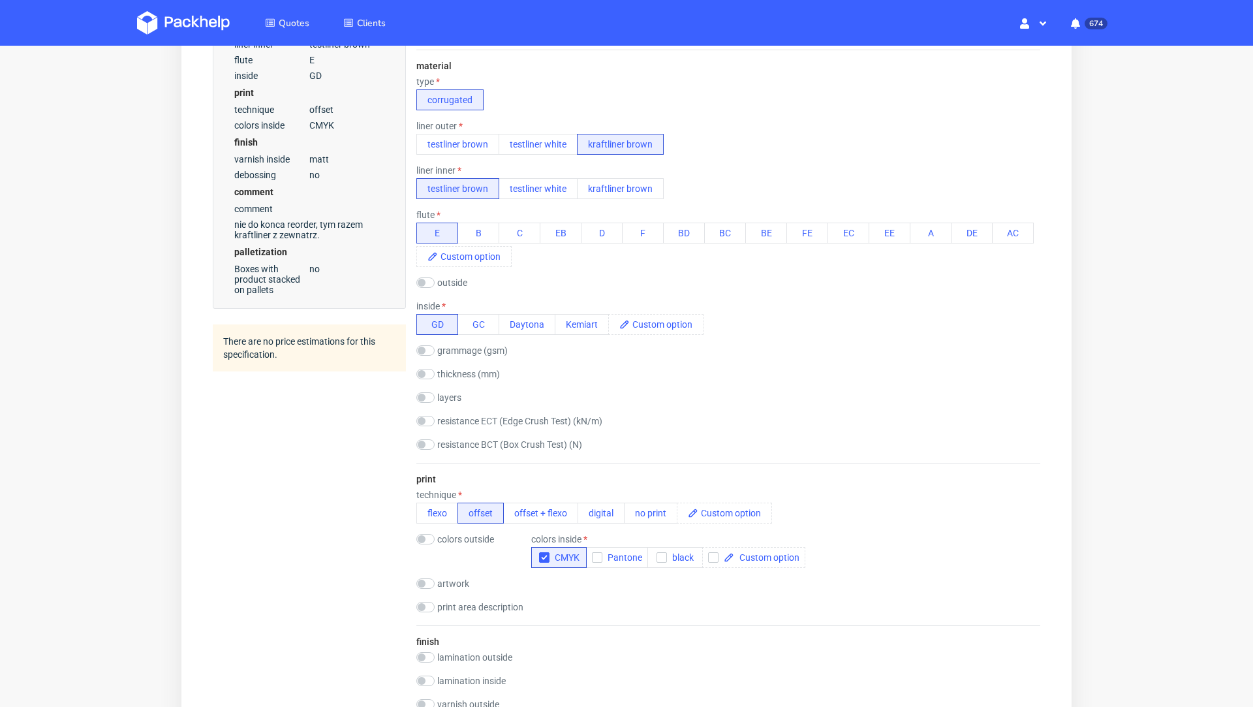
click at [1115, 317] on div "Quotes Create quote Your browser does not support iframes." at bounding box center [626, 664] width 1253 height 2153
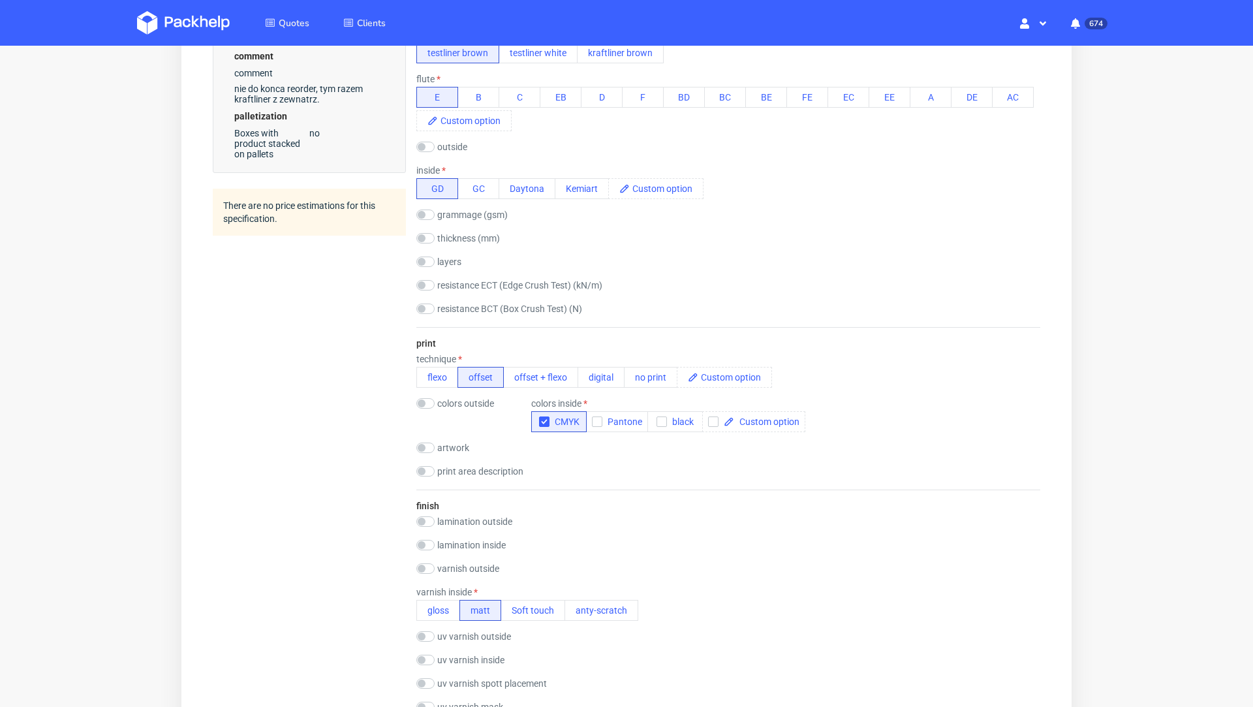
scroll to position [644, 0]
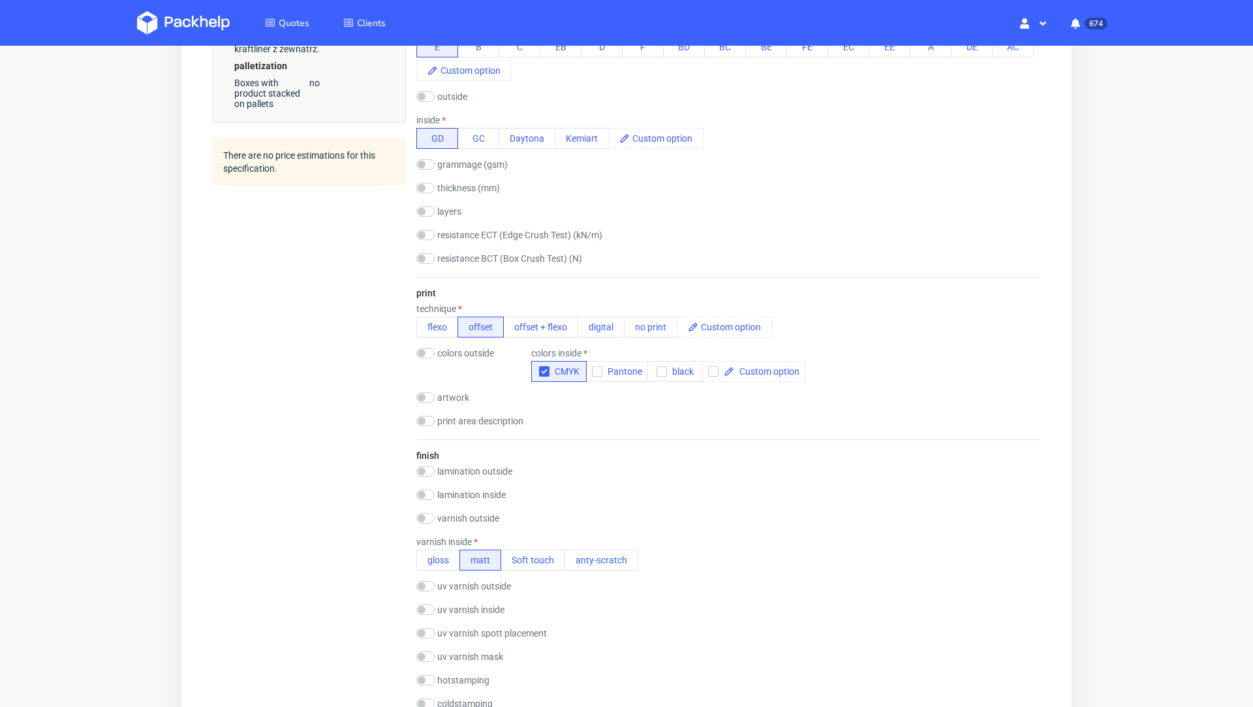
click at [1170, 372] on div "Quotes Create quote Your browser does not support iframes." at bounding box center [626, 478] width 1253 height 2153
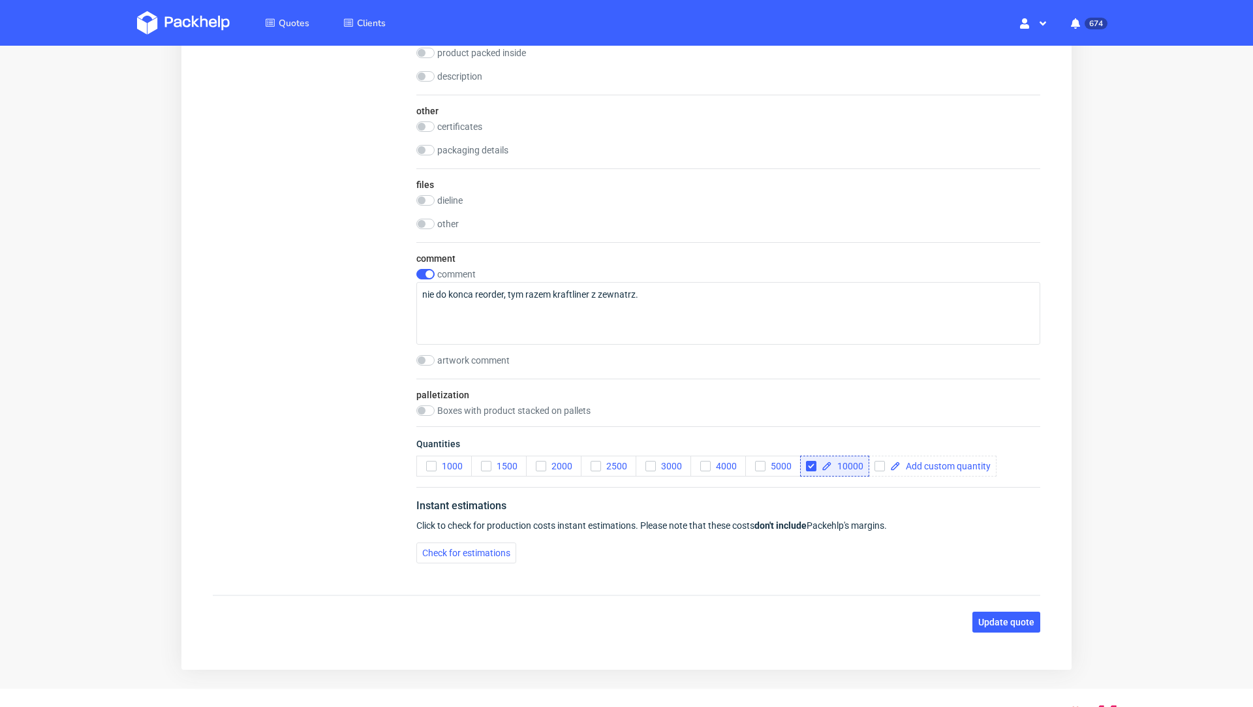
scroll to position [1538, 0]
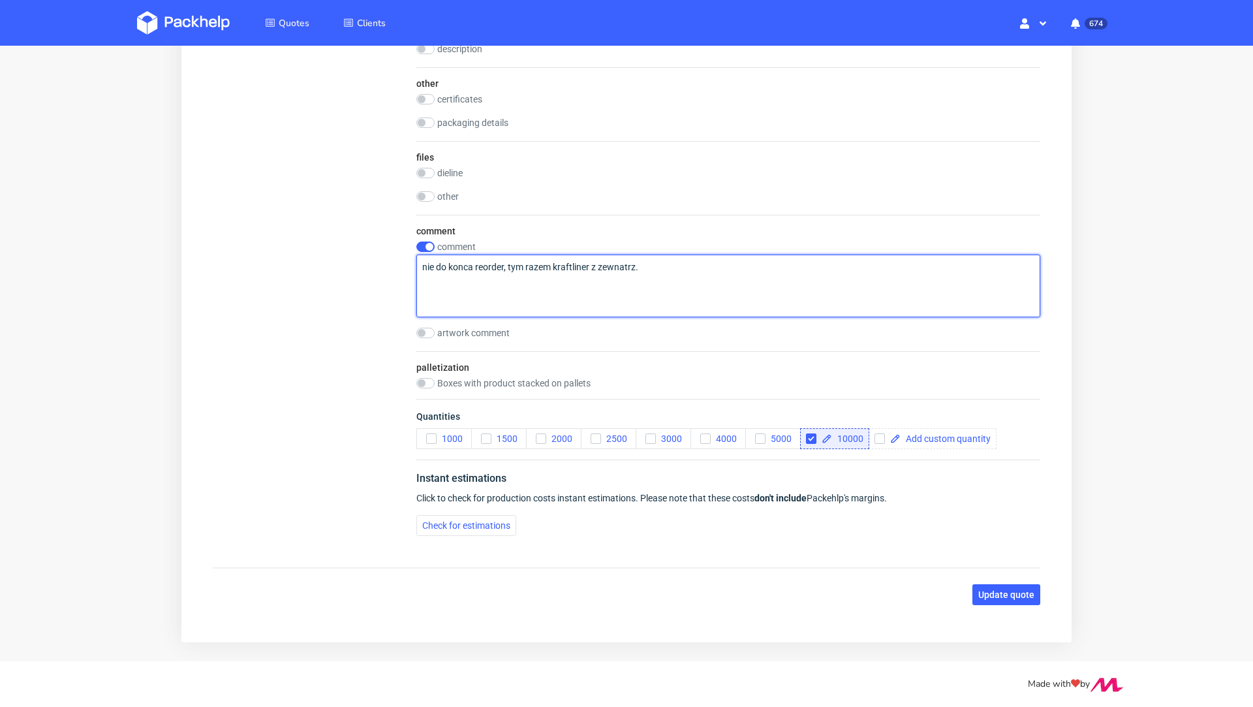
drag, startPoint x: 640, startPoint y: 263, endPoint x: 347, endPoint y: 263, distance: 293.0
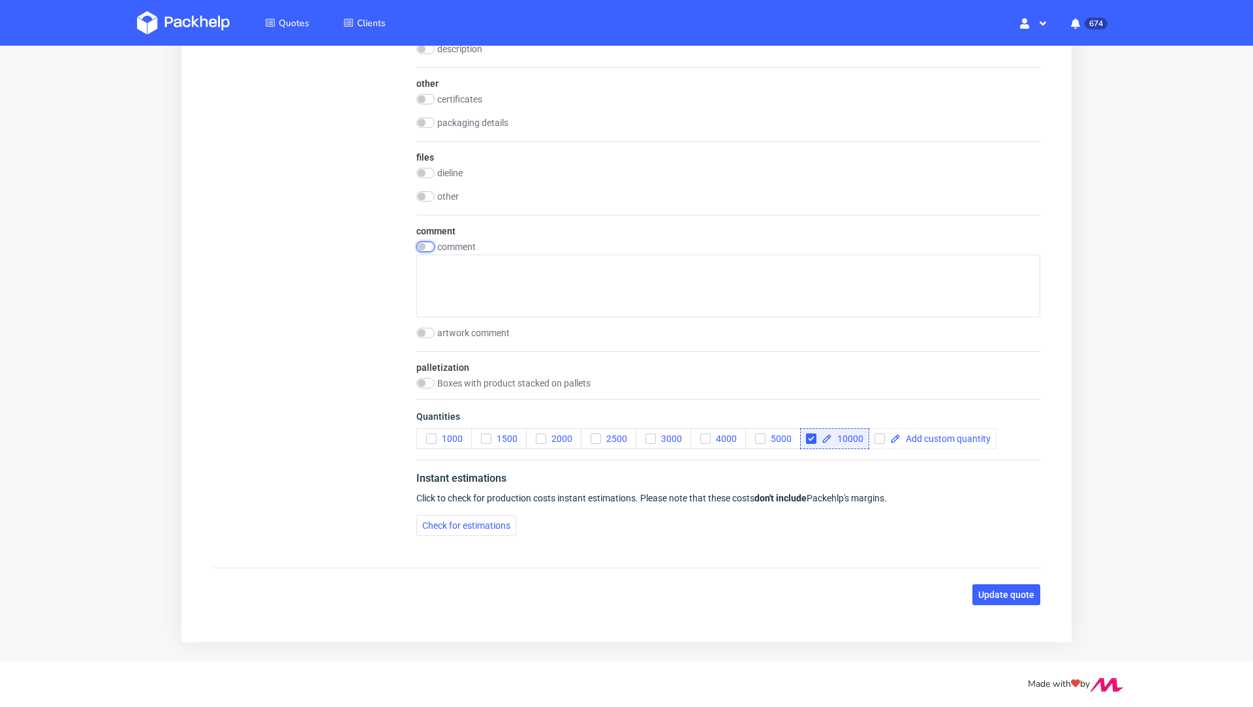
click at [422, 247] on input "checkbox" at bounding box center [425, 246] width 18 height 10
checkbox input "false"
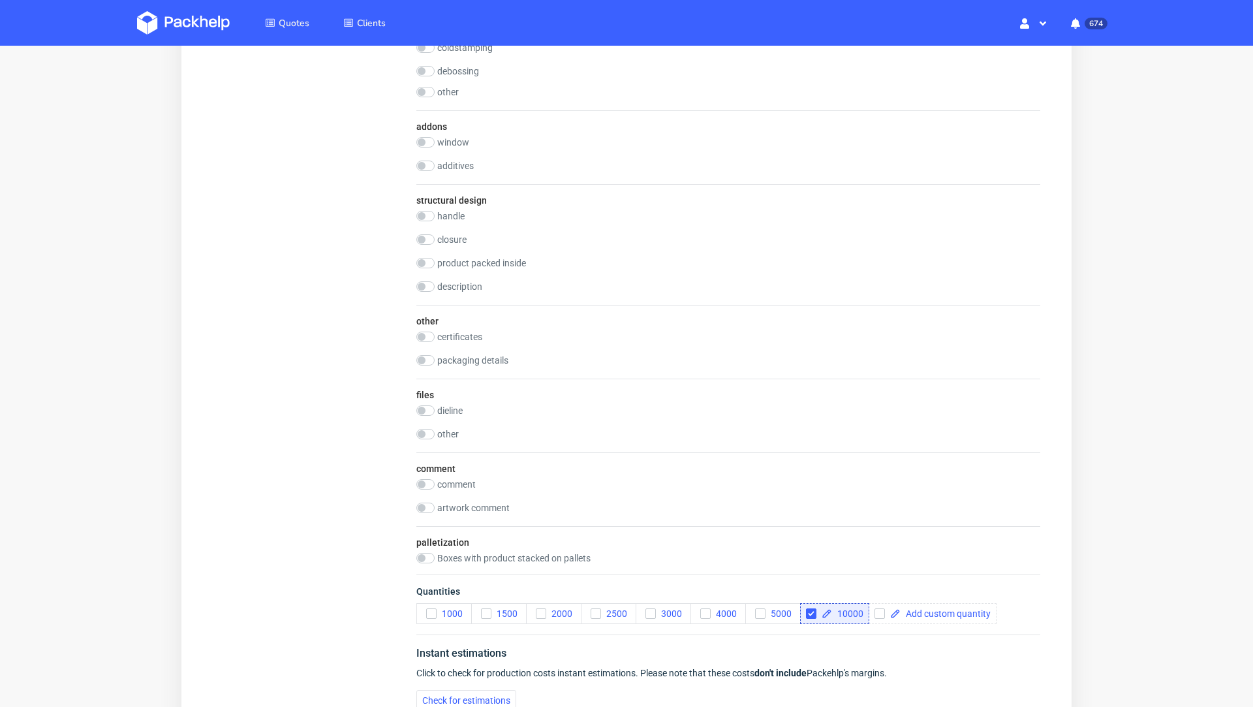
scroll to position [1475, 0]
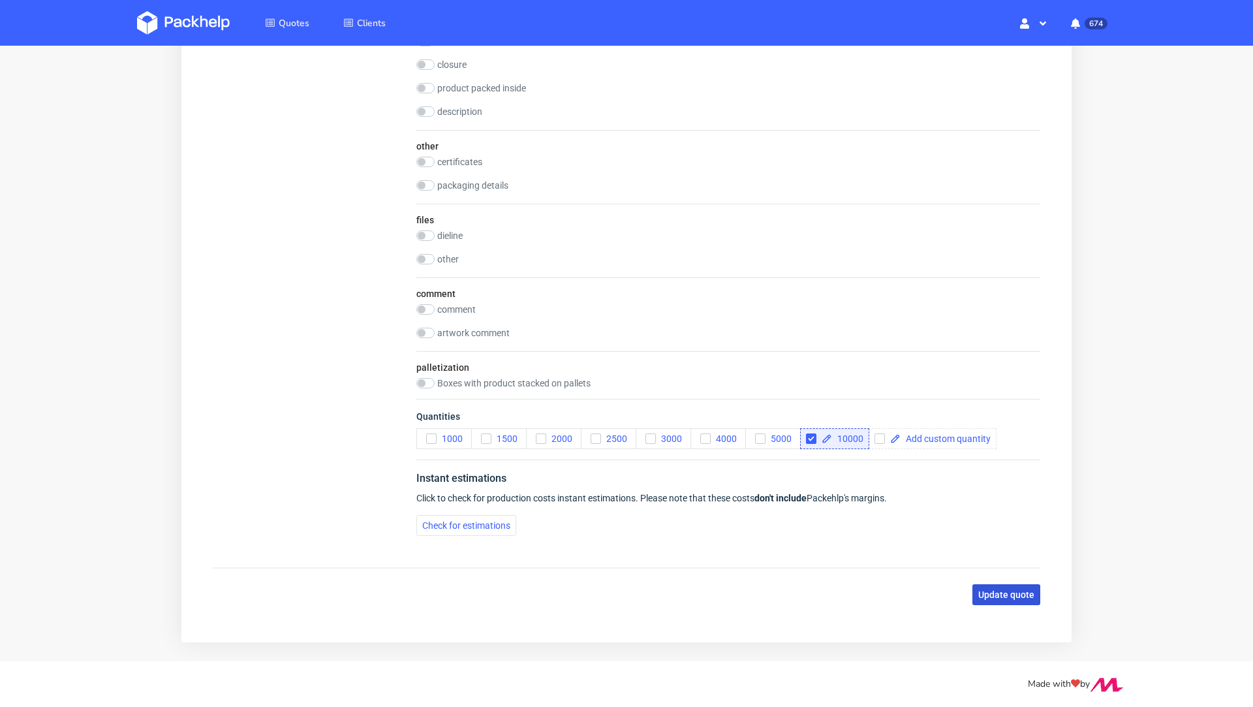
click at [997, 590] on span "Update quote" at bounding box center [1006, 594] width 56 height 9
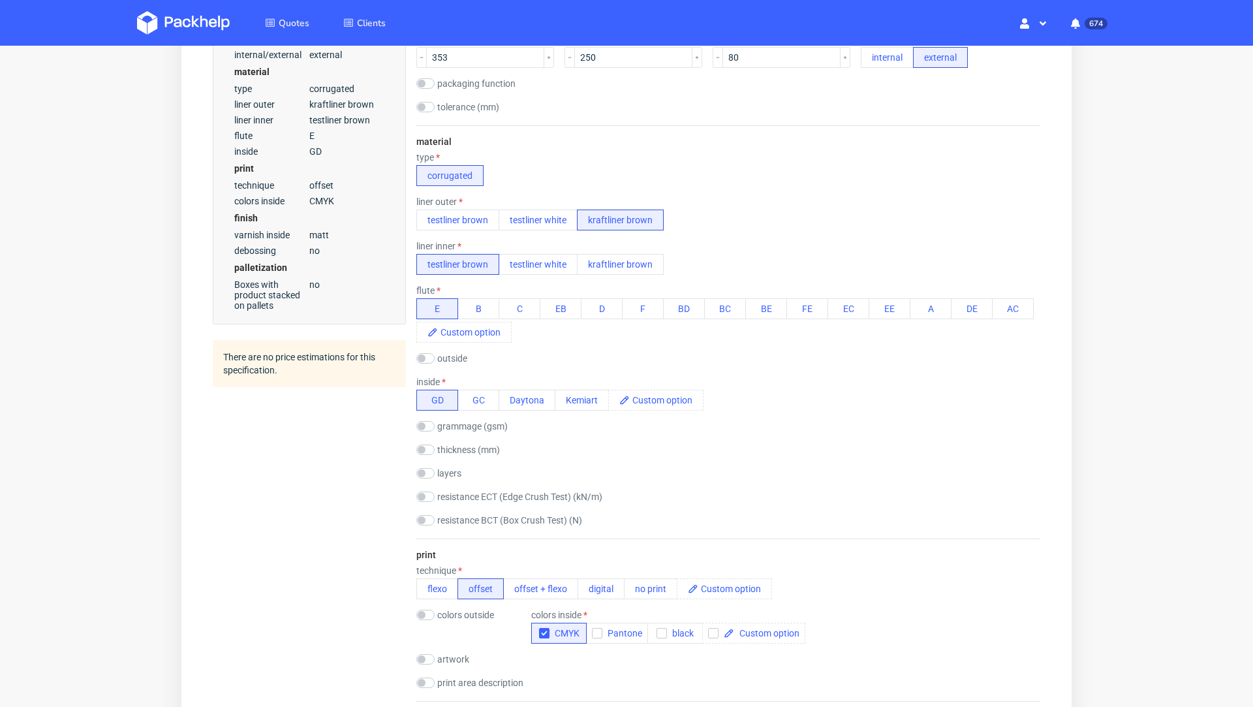
scroll to position [324, 0]
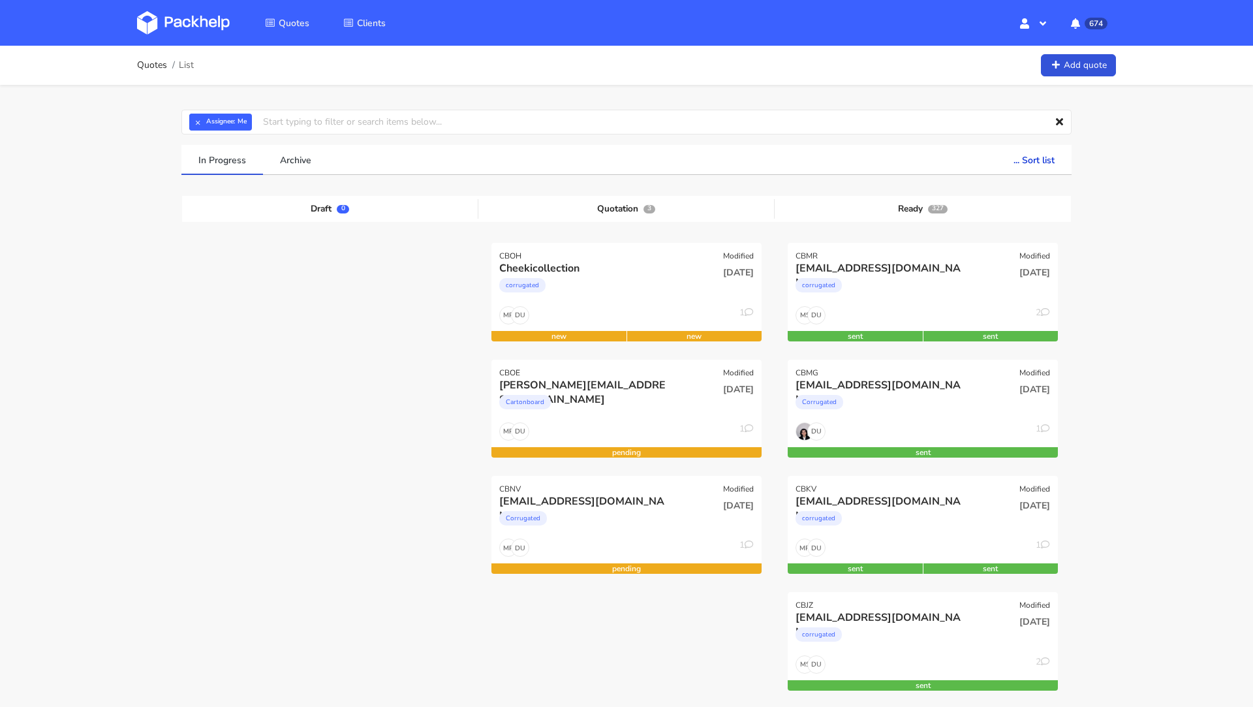
click at [205, 29] on img at bounding box center [183, 22] width 93 height 23
click at [191, 15] on img at bounding box center [183, 22] width 93 height 23
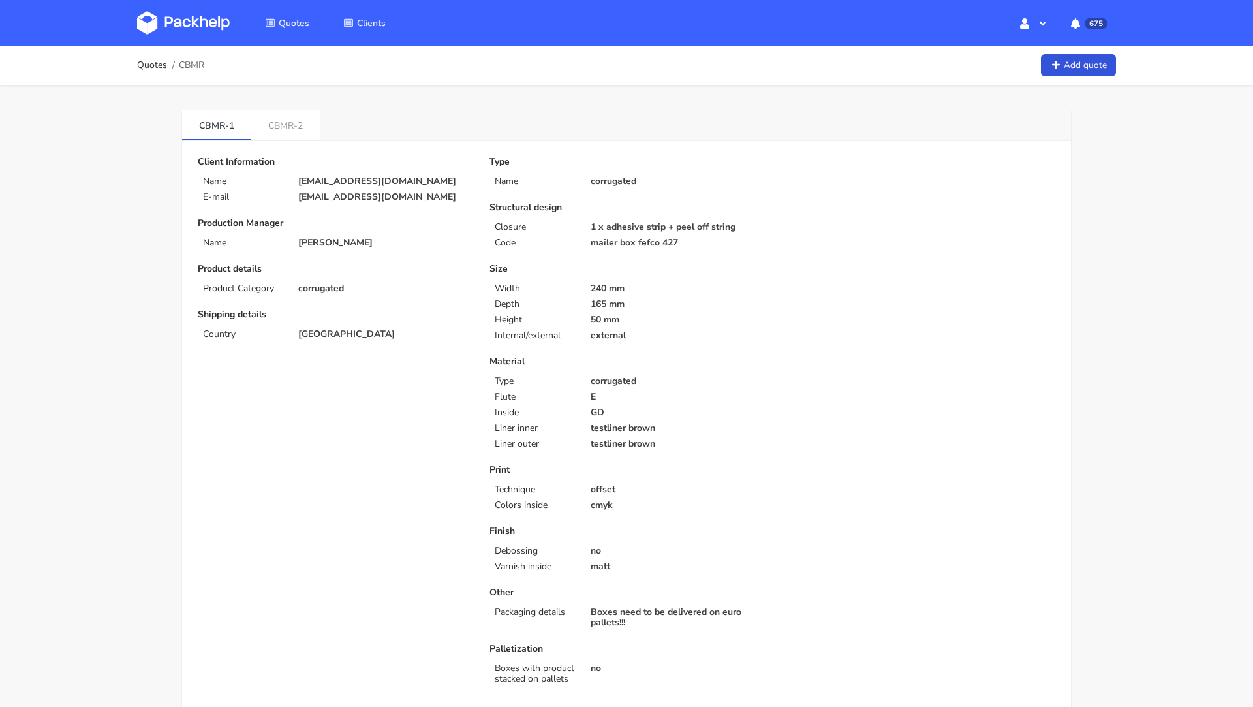
click at [326, 178] on p "[EMAIL_ADDRESS][DOMAIN_NAME]" at bounding box center [384, 181] width 173 height 10
copy div "[EMAIL_ADDRESS][DOMAIN_NAME]"
click at [296, 126] on link "CBMR-2" at bounding box center [285, 124] width 69 height 29
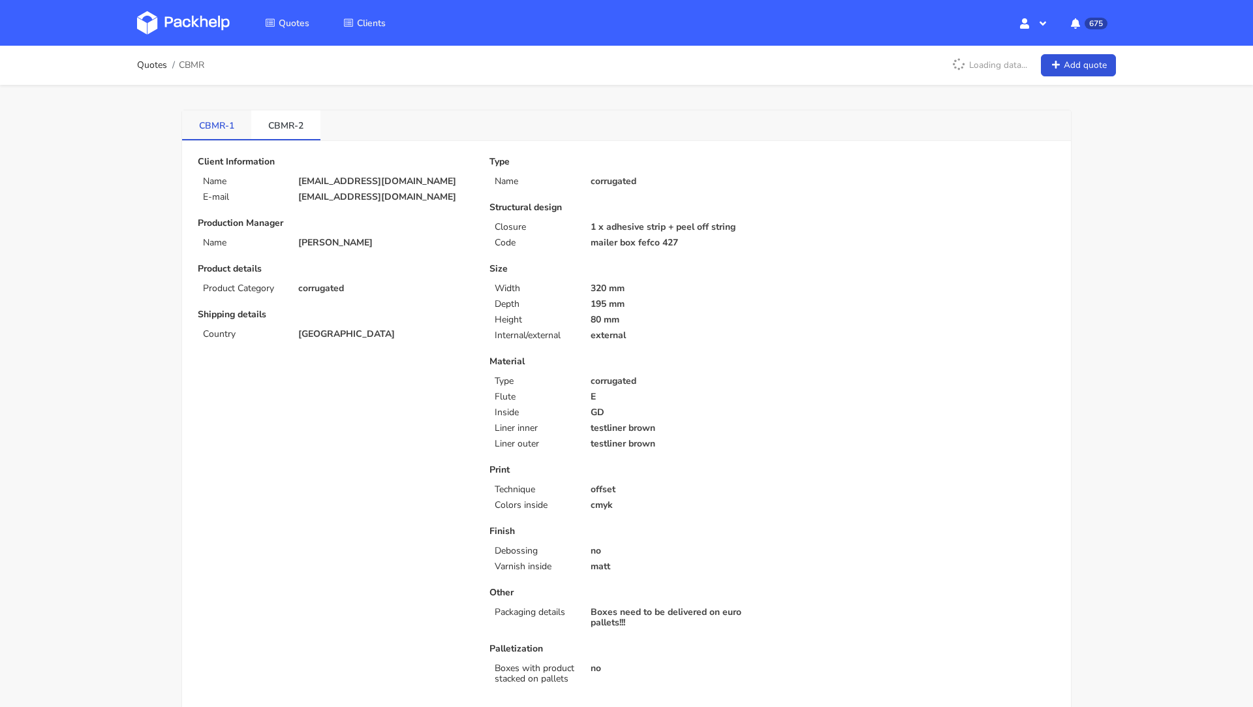
click at [228, 139] on li "CBMR-1" at bounding box center [216, 125] width 69 height 30
click at [219, 132] on link "CBMR-1" at bounding box center [216, 124] width 69 height 29
click at [295, 121] on link "CBMR-2" at bounding box center [285, 124] width 69 height 29
click at [215, 120] on link "CBMR-1" at bounding box center [216, 124] width 69 height 29
click at [192, 64] on span "CBMR" at bounding box center [191, 65] width 25 height 10
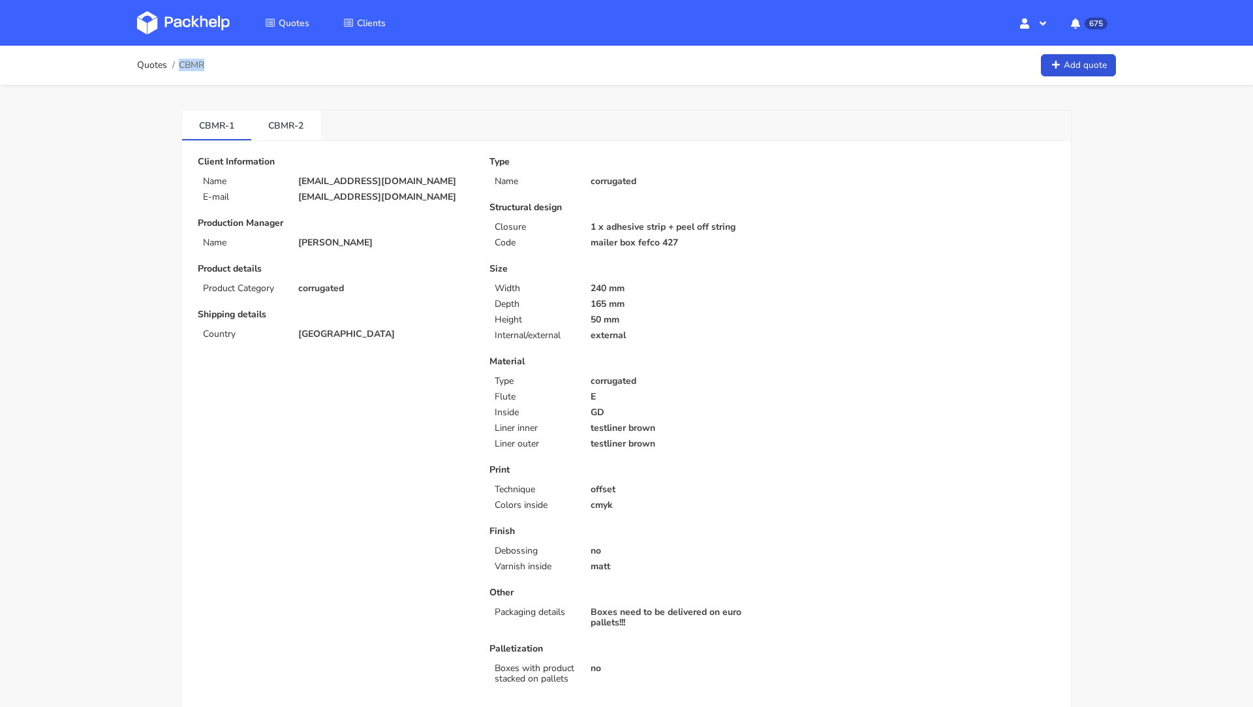
click at [192, 64] on span "CBMR" at bounding box center [191, 65] width 25 height 10
copy span "CBMR"
click at [470, 258] on div "Client Information Name mnb@lethalcosmetics.com E-mail mnb@lethalcosmetics.com …" at bounding box center [335, 428] width 292 height 543
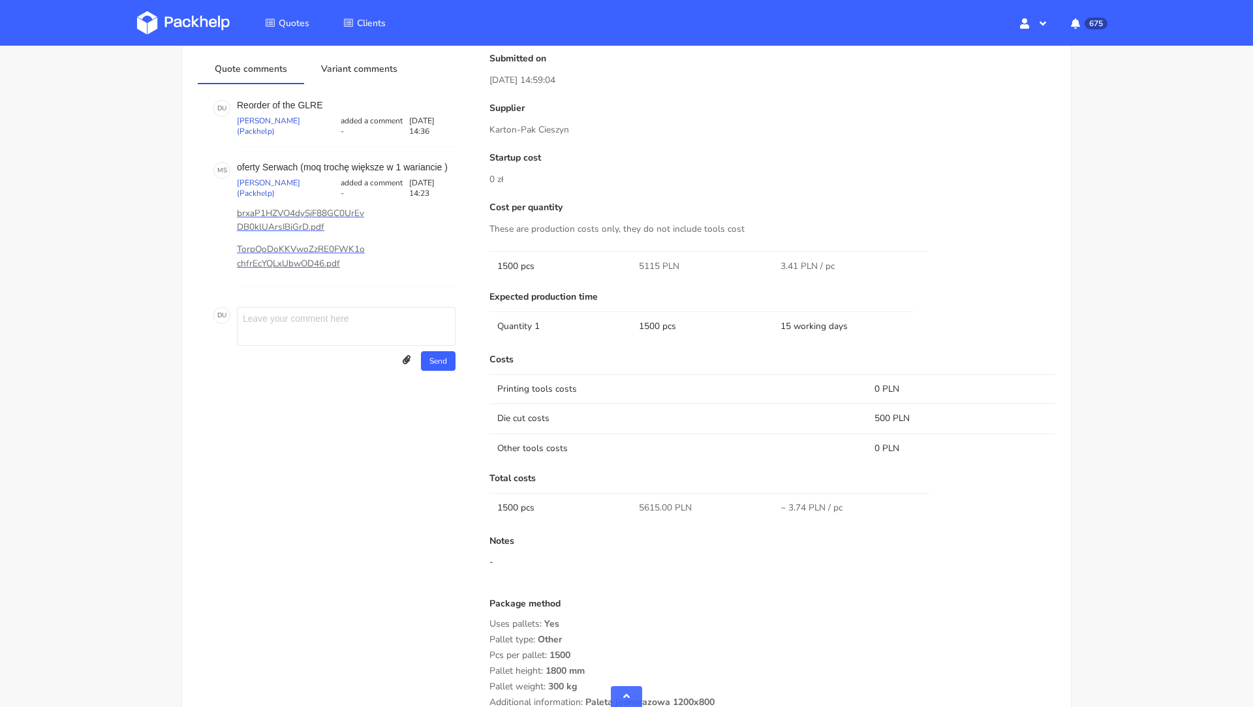
scroll to position [894, 0]
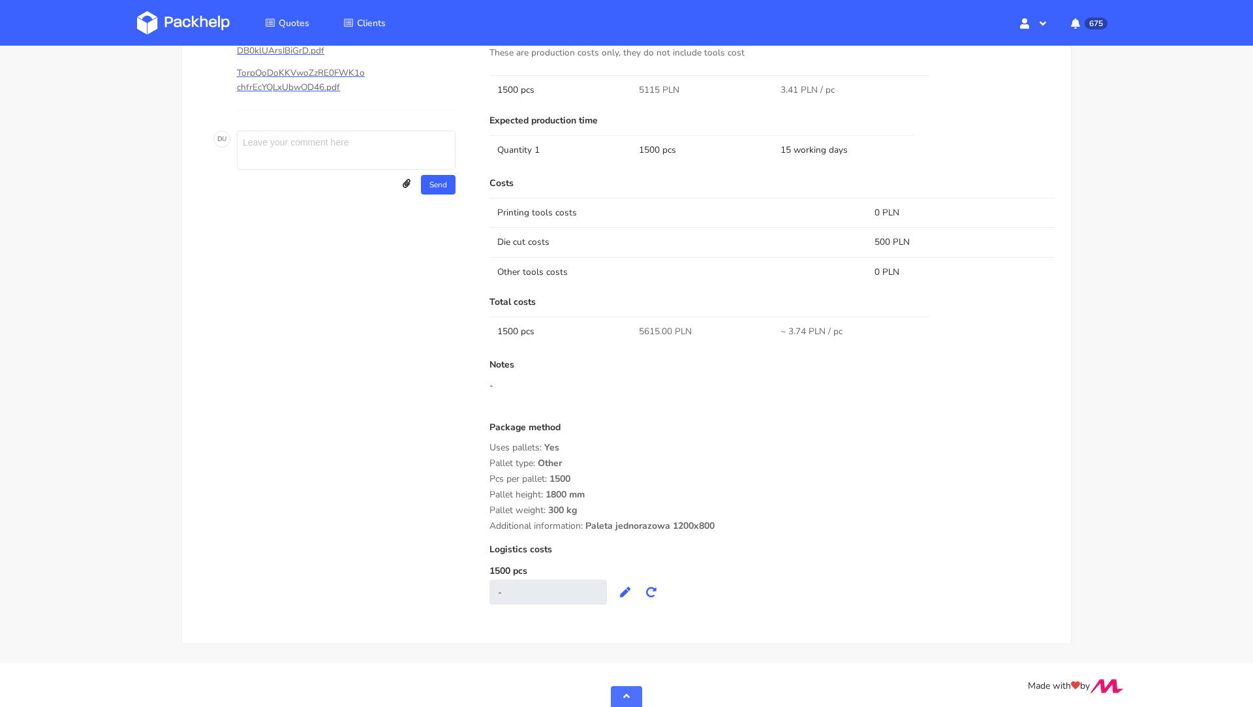
click at [648, 330] on span "5615.00 PLN" at bounding box center [665, 331] width 53 height 13
copy span "5615.00"
click at [575, 352] on div "Costs Printing tools costs 0 PLN Die cut costs 500 PLN Other tools costs 0 PLN …" at bounding box center [772, 391] width 566 height 426
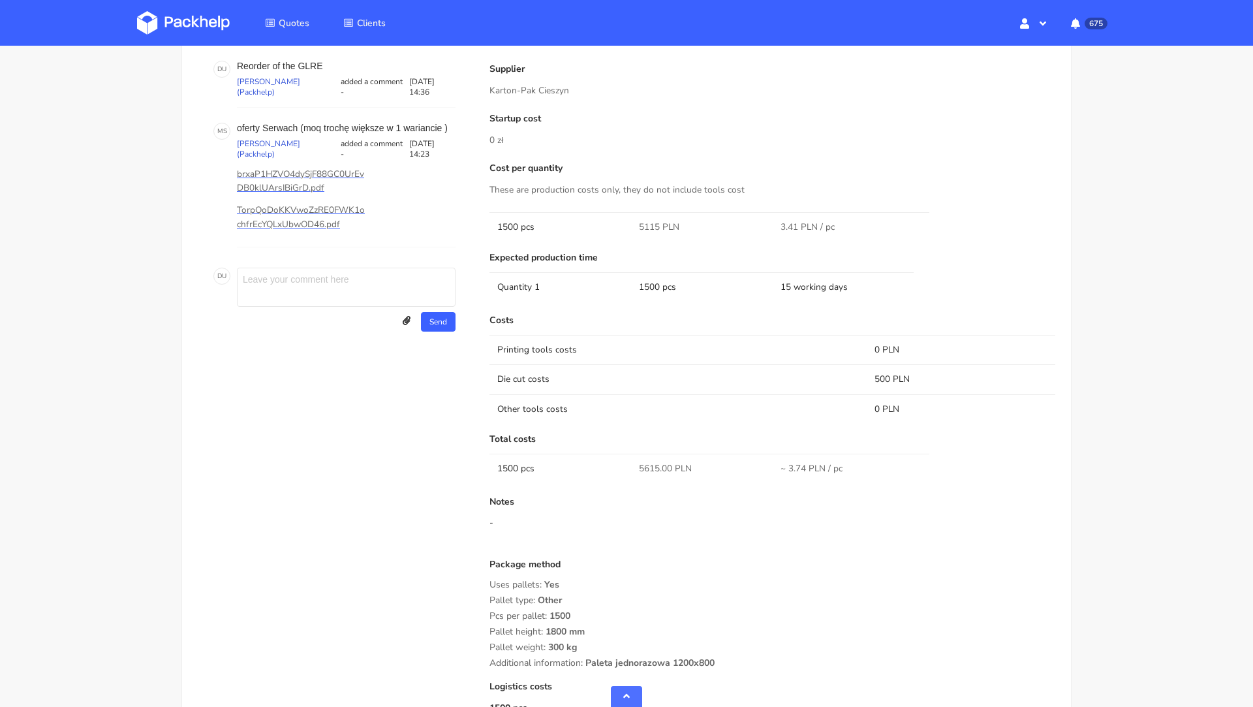
scroll to position [753, 0]
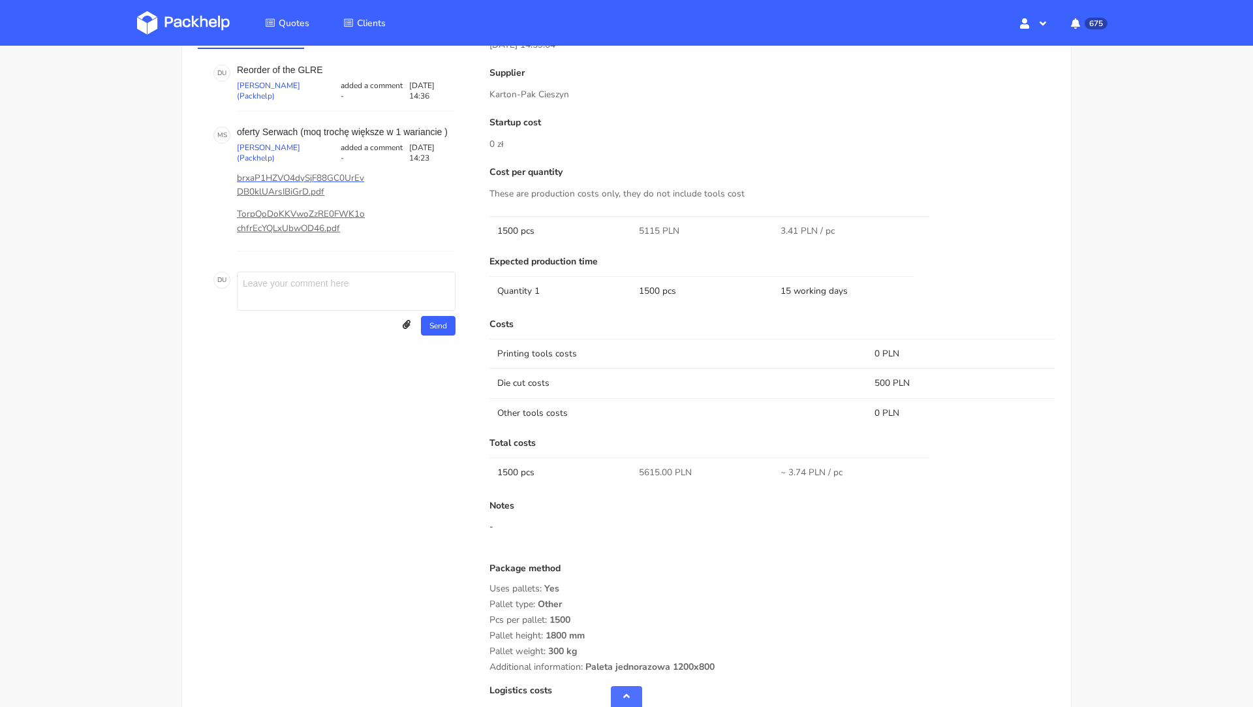
click at [312, 58] on div "D U Reorder of the GLRE Dawid Urbanowicz (Packhelp) added a comment - 19 Septem…" at bounding box center [334, 200] width 273 height 302
click at [311, 72] on p "Reorder of the GLRE" at bounding box center [346, 70] width 219 height 10
copy p "GLRE"
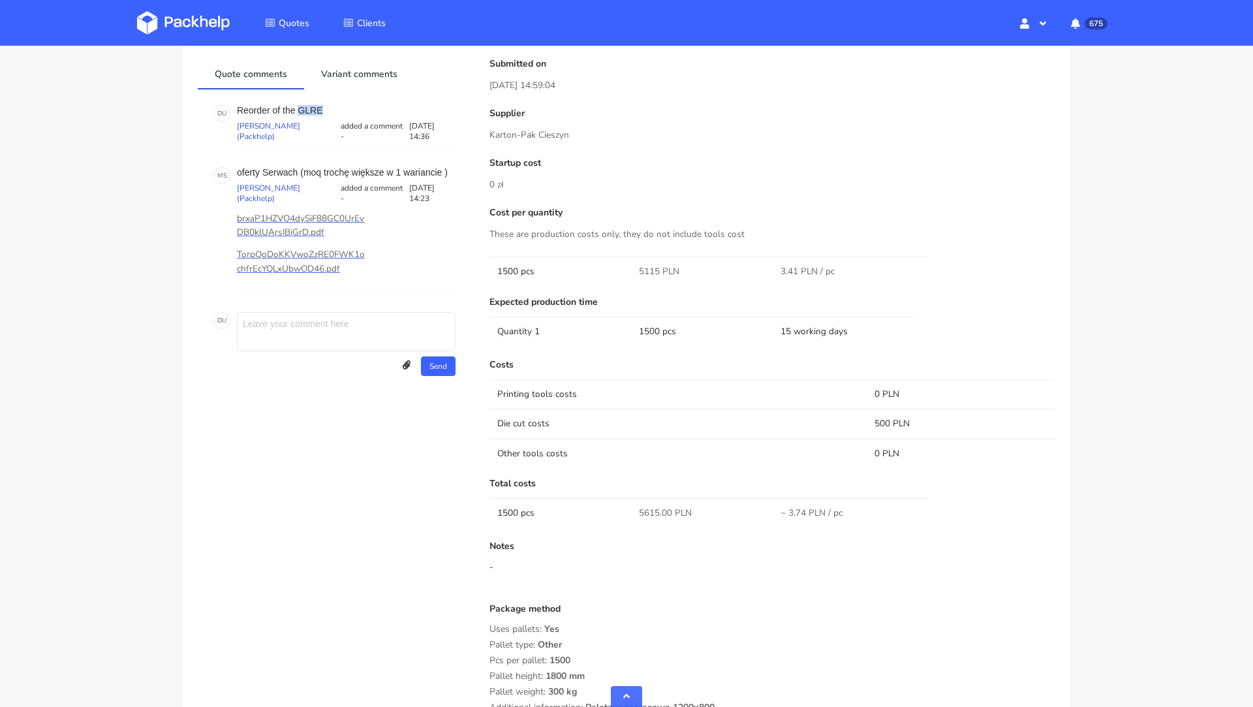
scroll to position [706, 0]
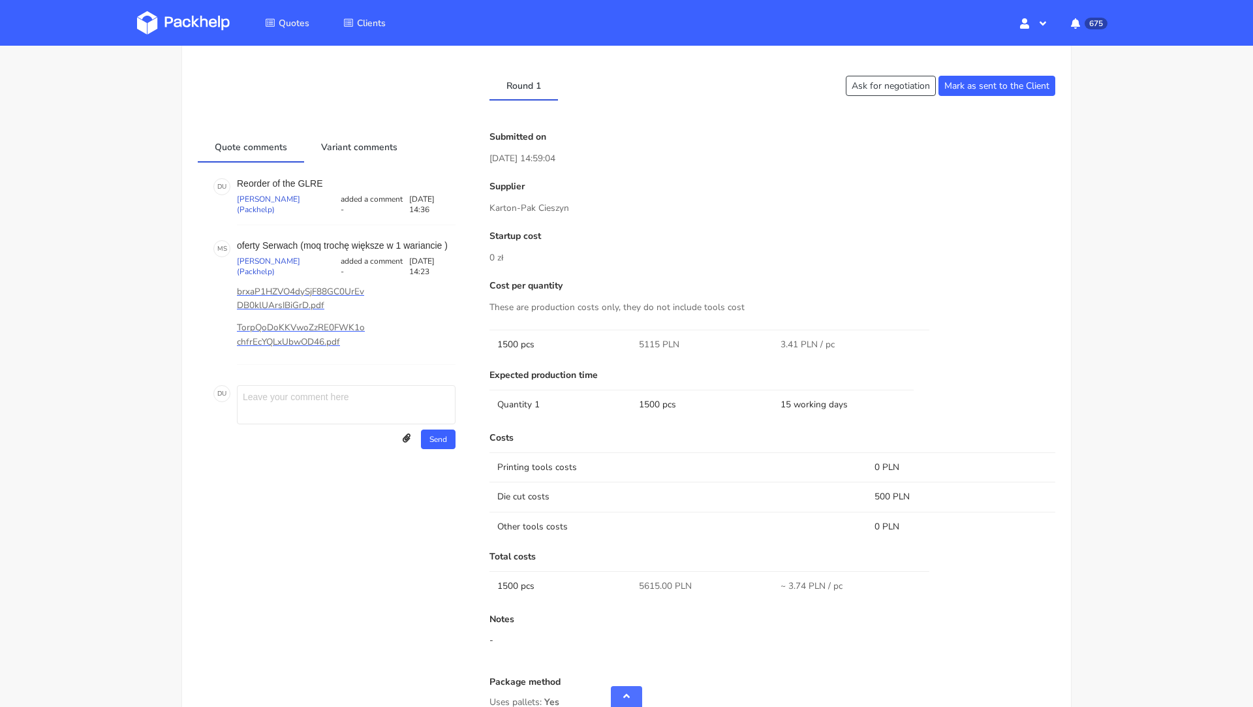
click at [647, 322] on div "Cost per quantity These are production costs only, they do not include tools co…" at bounding box center [772, 320] width 566 height 79
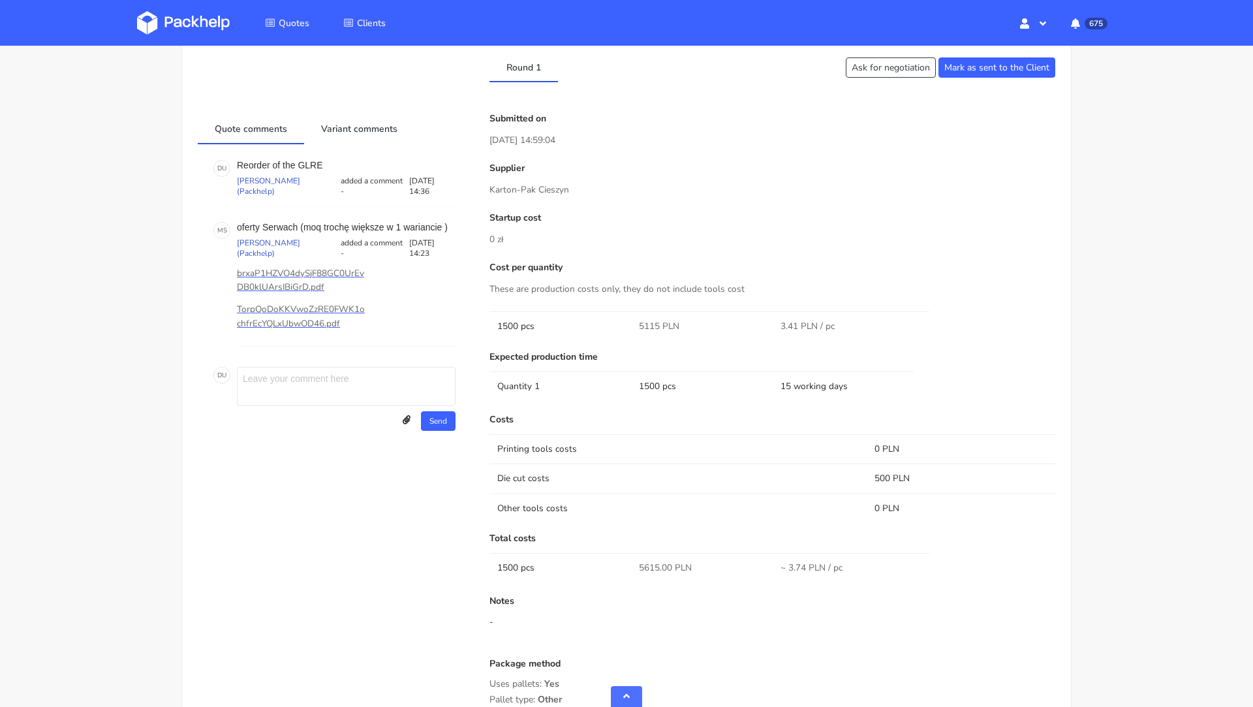
scroll to position [647, 0]
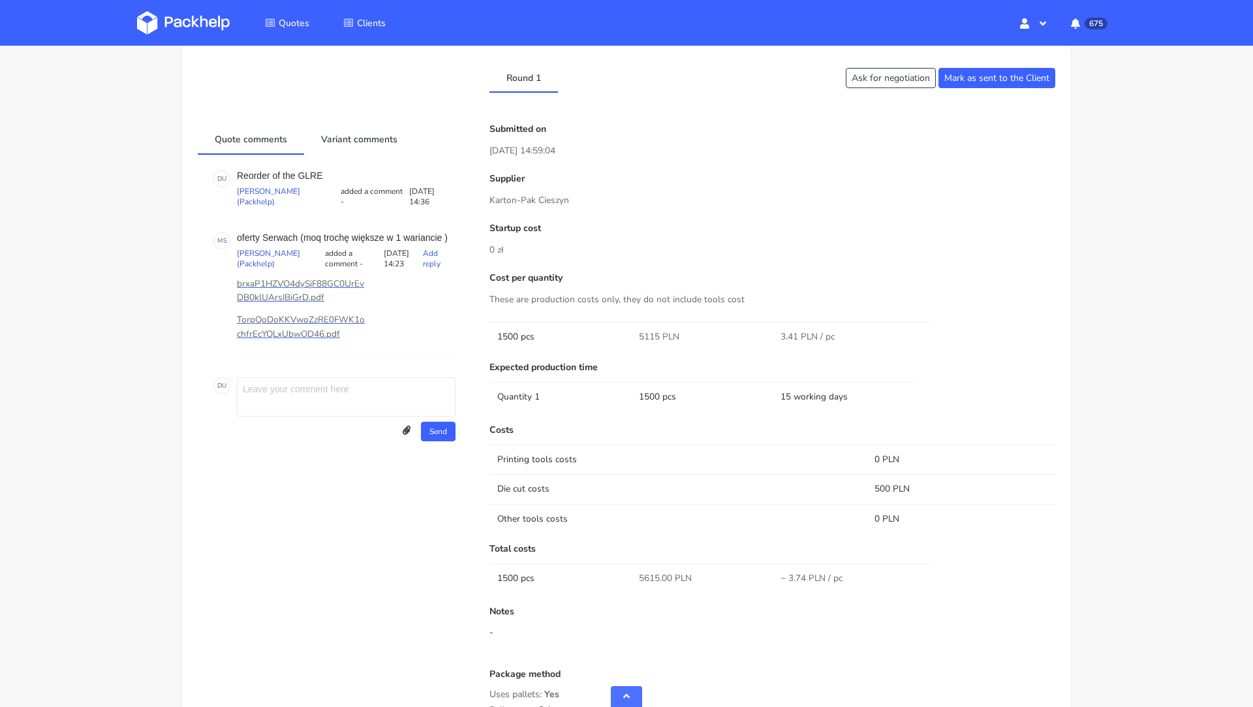
click at [211, 289] on div "M S oferty Serwach (moq trochę większe w 1 wariancie ) Maciej Sikora (Packhelp)…" at bounding box center [334, 295] width 247 height 130
click at [283, 285] on p "brxaP1HZVO4dySjF88GC0UrEvDB0klUArsIBiGrD.pdf" at bounding box center [302, 291] width 131 height 29
click at [277, 315] on p "TorpQoDoKKVwoZzRE0FWK1ochfrEcYQLxUbwOD46.pdf" at bounding box center [302, 327] width 131 height 29
click at [260, 284] on p "brxaP1HZVO4dySjF88GC0UrEvDB0klUArsIBiGrD.pdf" at bounding box center [302, 291] width 131 height 29
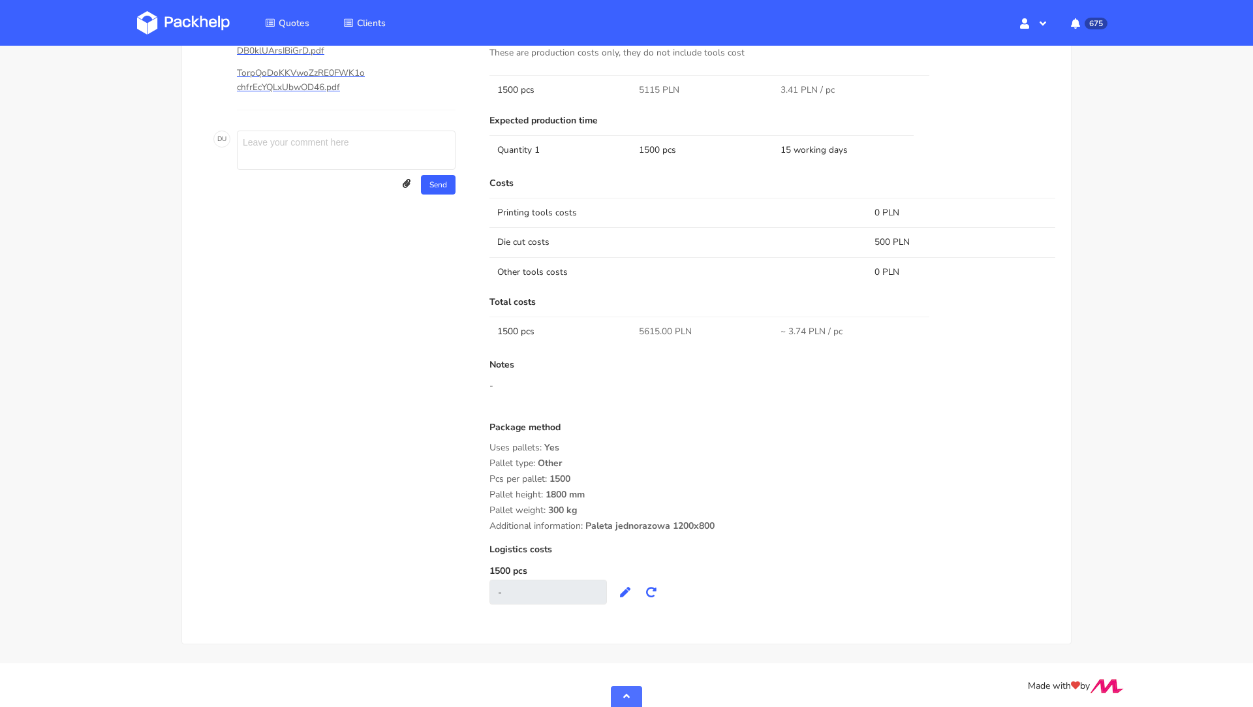
scroll to position [0, 0]
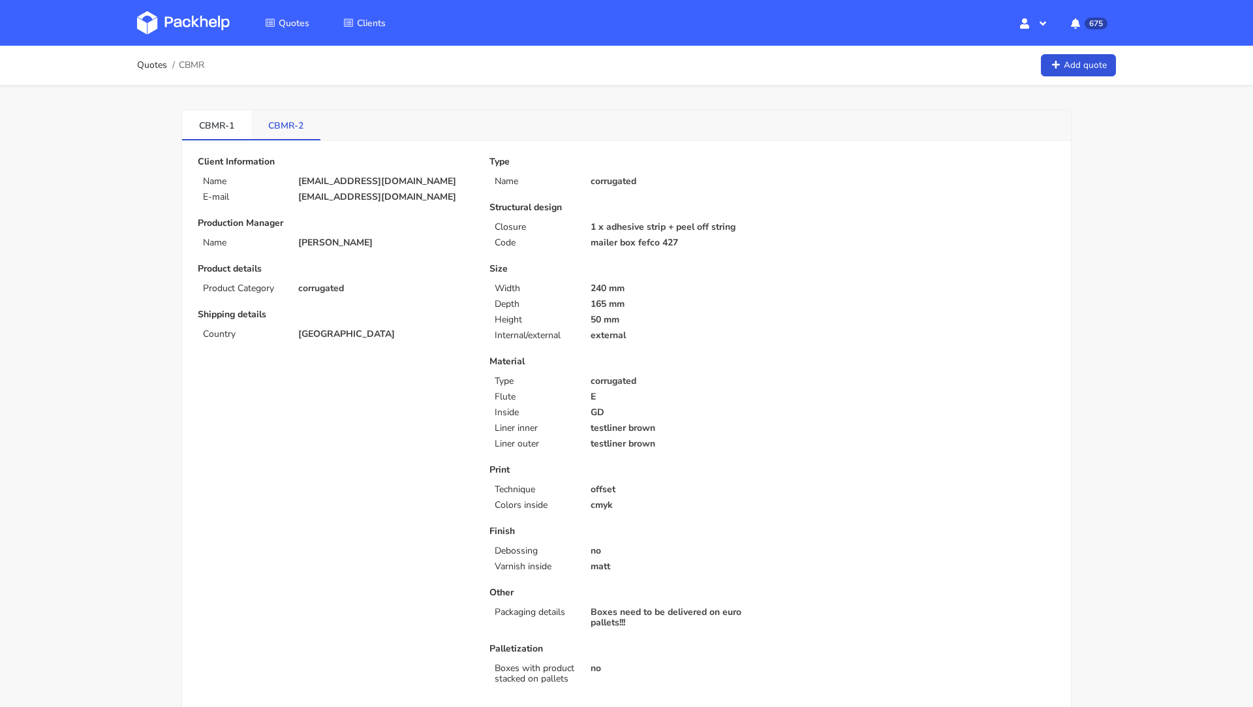
click at [300, 117] on link "CBMR-2" at bounding box center [285, 124] width 69 height 29
click at [216, 120] on link "CBMR-1" at bounding box center [216, 124] width 69 height 29
click at [281, 123] on link "CBMR-2" at bounding box center [285, 124] width 69 height 29
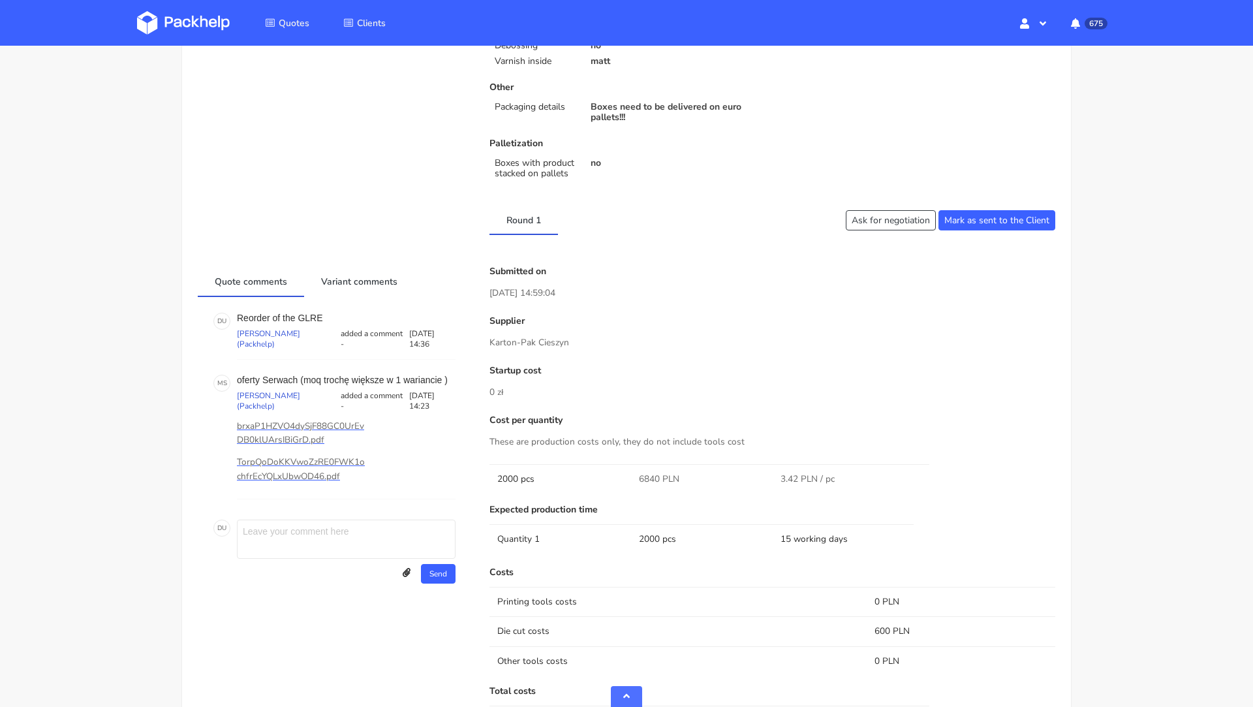
scroll to position [650, 0]
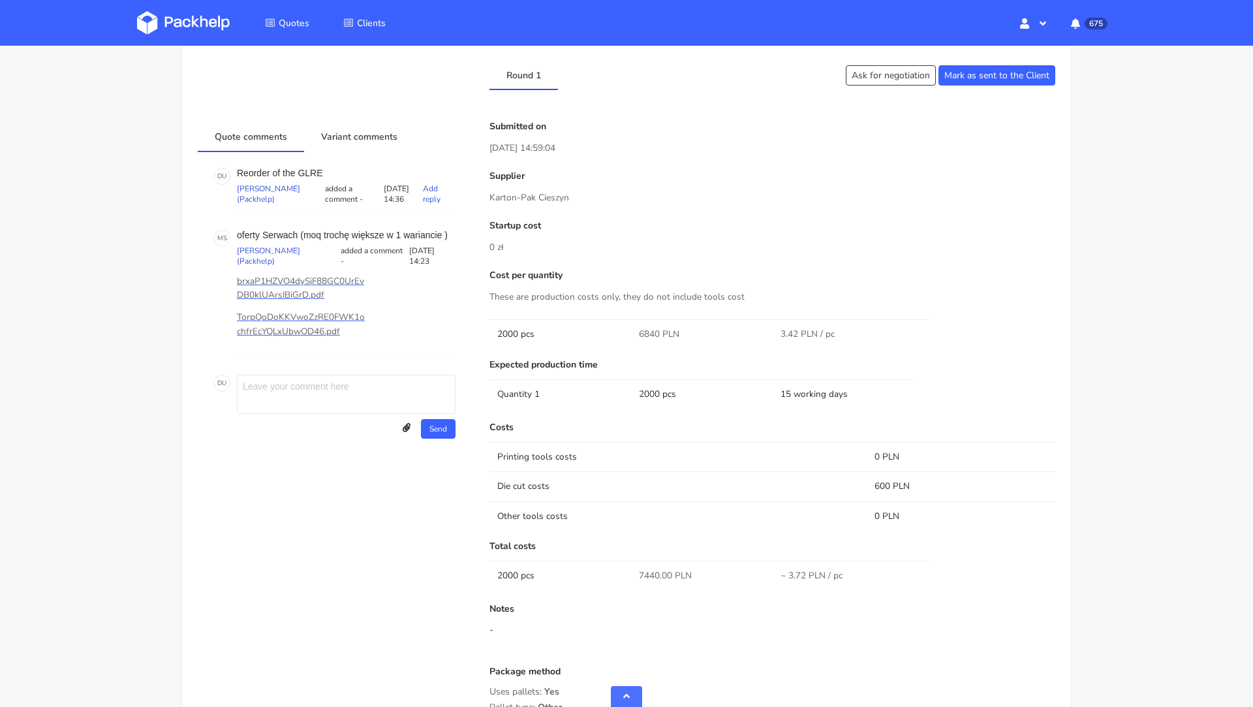
click at [305, 175] on p "Reorder of the GLRE" at bounding box center [346, 173] width 219 height 10
copy p "GLRE"
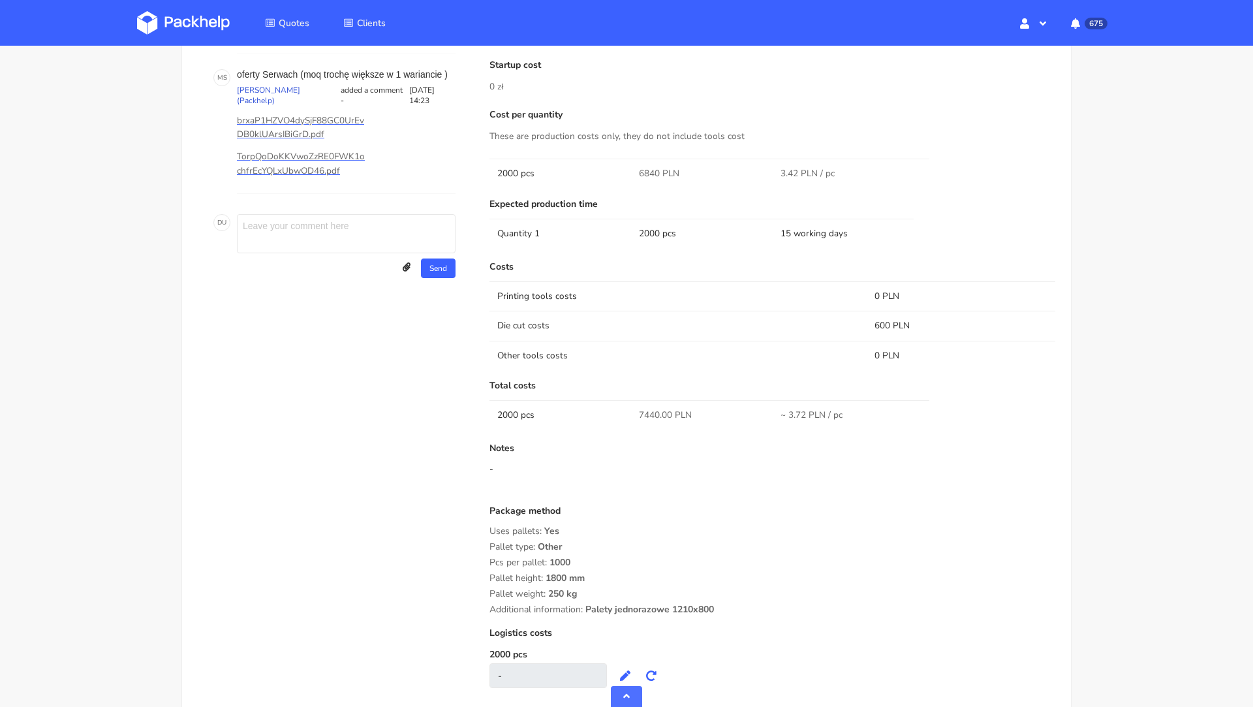
scroll to position [894, 0]
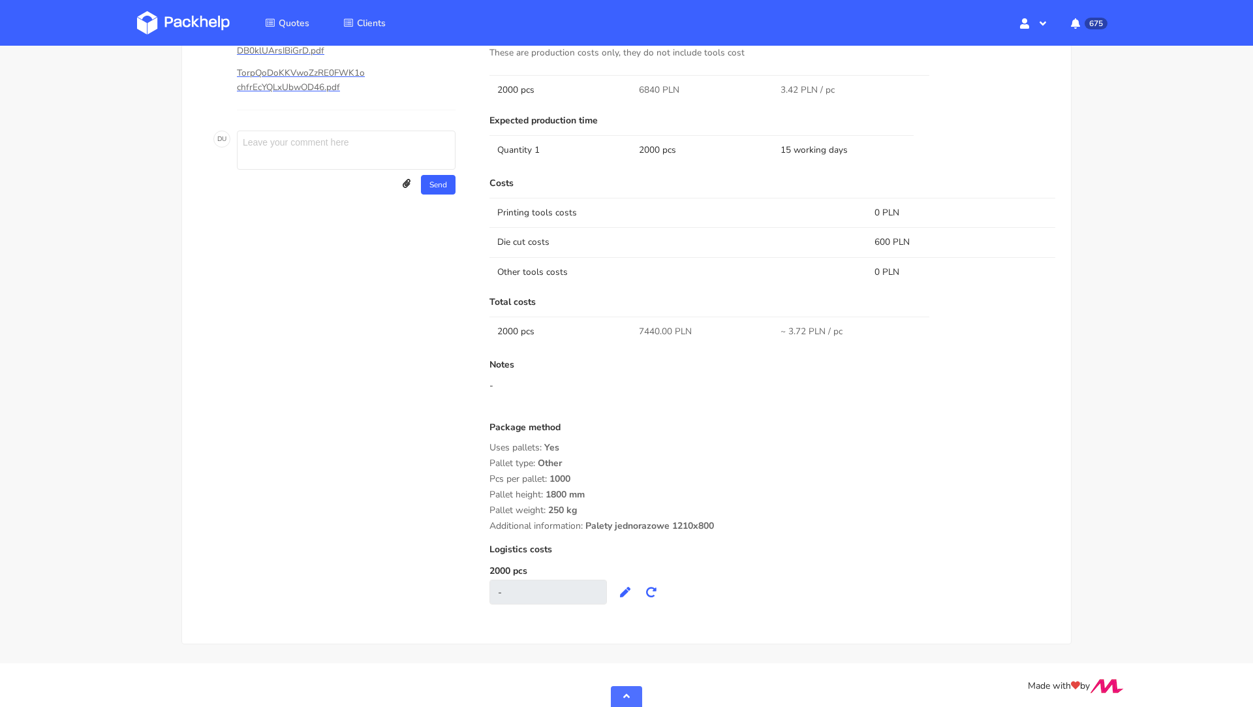
click at [259, 267] on div "Quote comments Variant comments D U Reorder of the GLRE Dawid Urbanowicz (Packh…" at bounding box center [335, 247] width 292 height 740
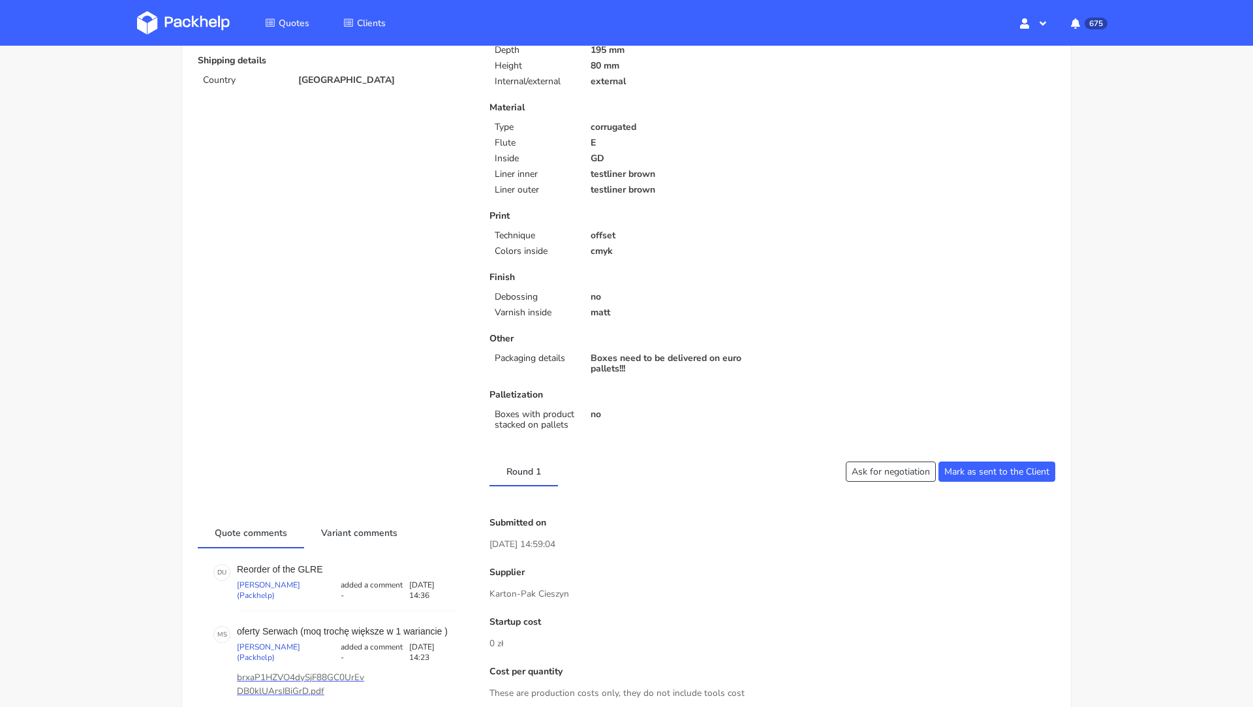
scroll to position [0, 0]
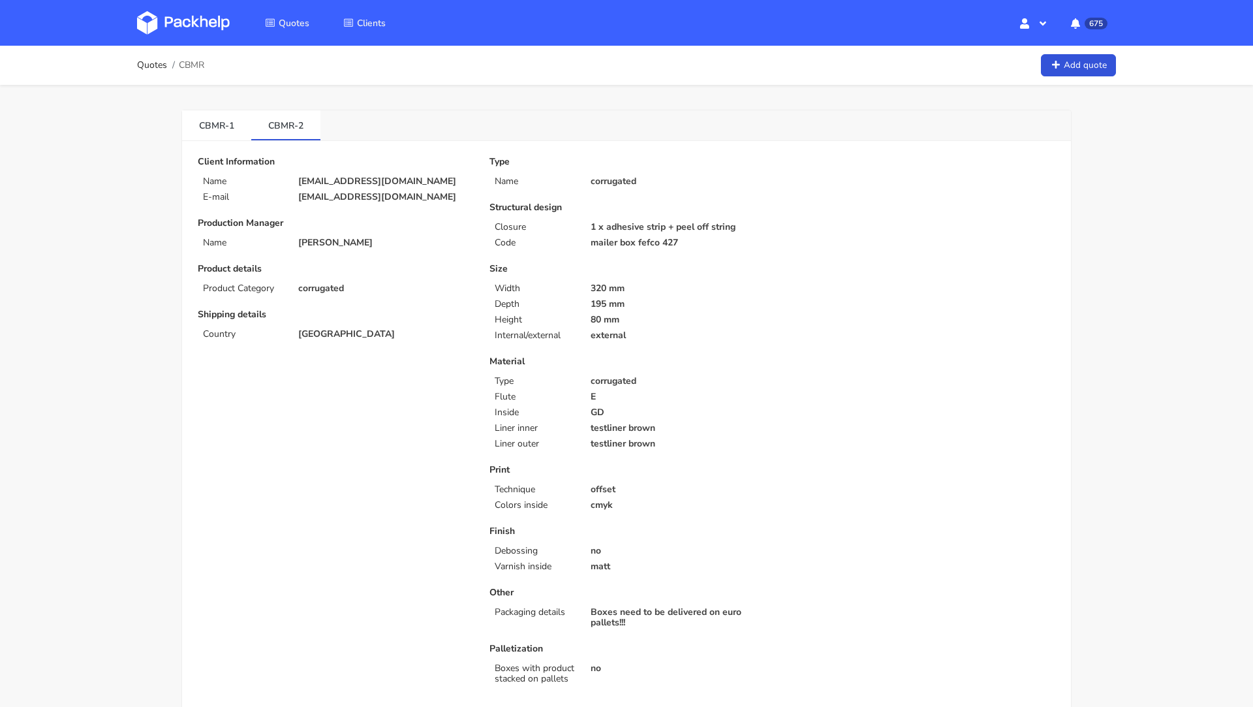
click at [173, 18] on img at bounding box center [183, 22] width 93 height 23
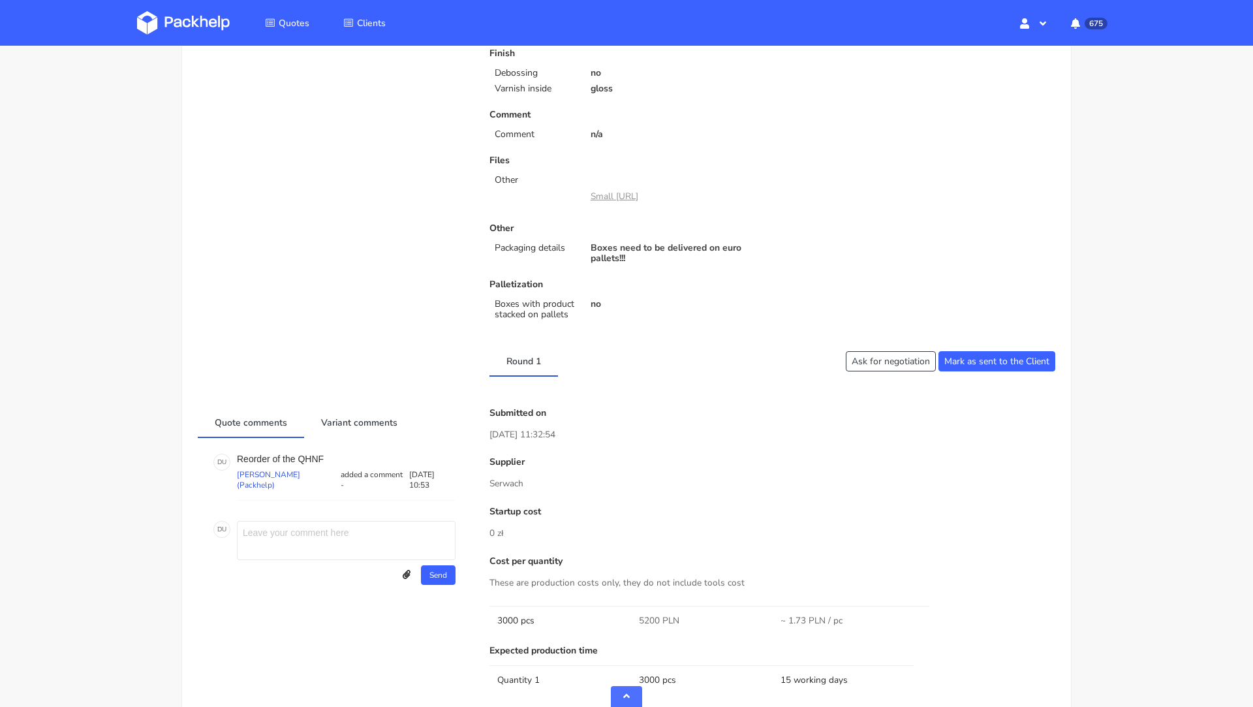
scroll to position [489, 0]
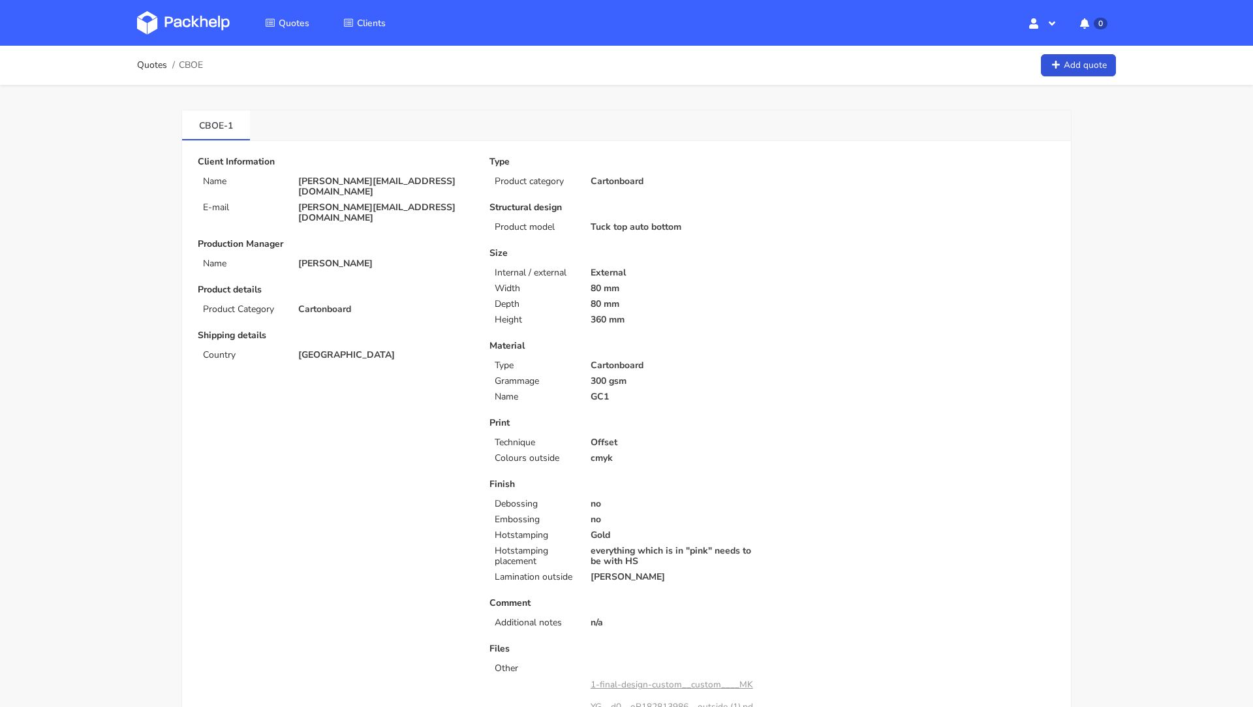
click at [195, 65] on span "CBOE" at bounding box center [191, 65] width 24 height 10
copy span "CBOE"
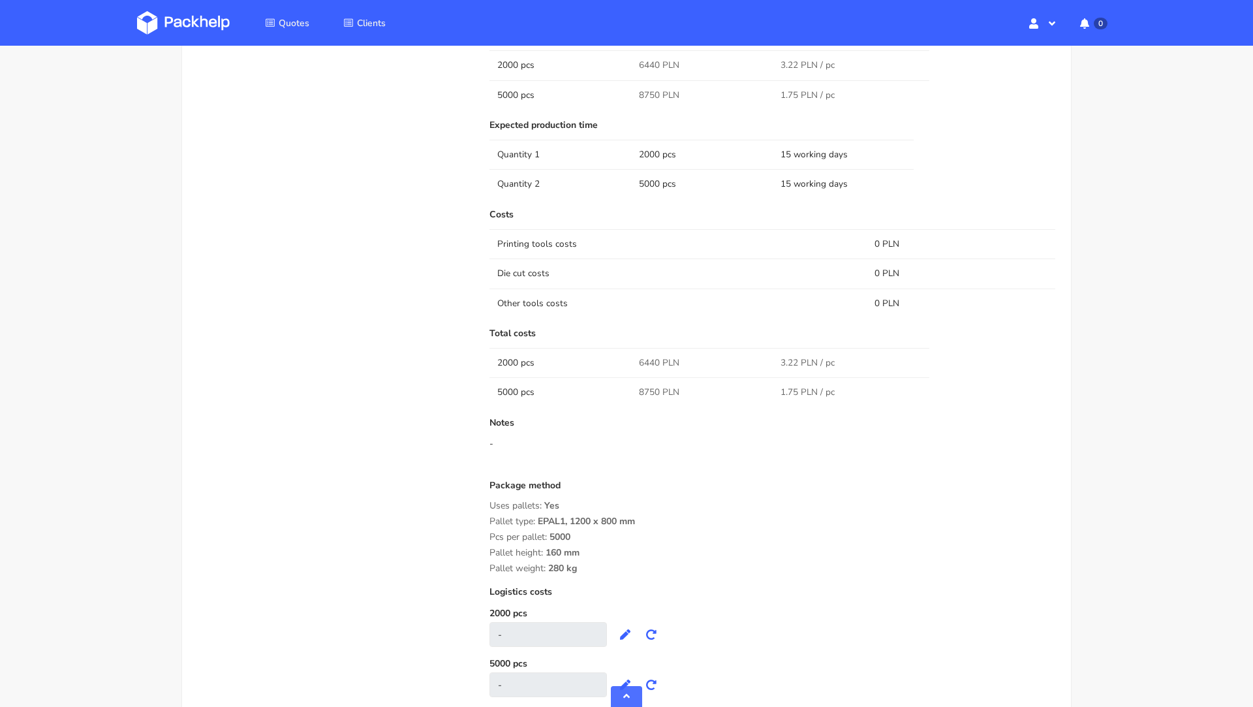
scroll to position [1083, 0]
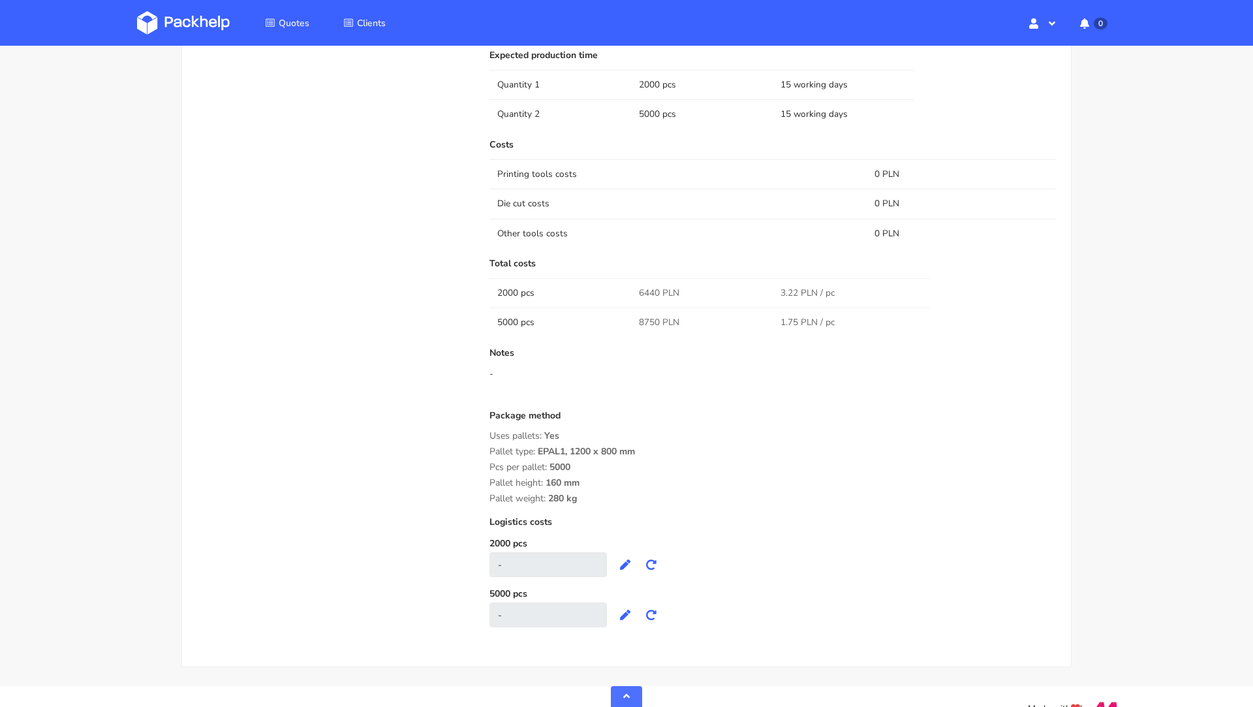
click at [647, 287] on span "6440 PLN" at bounding box center [659, 293] width 40 height 13
copy span "6440"
click at [648, 316] on span "8750 PLN" at bounding box center [659, 322] width 40 height 13
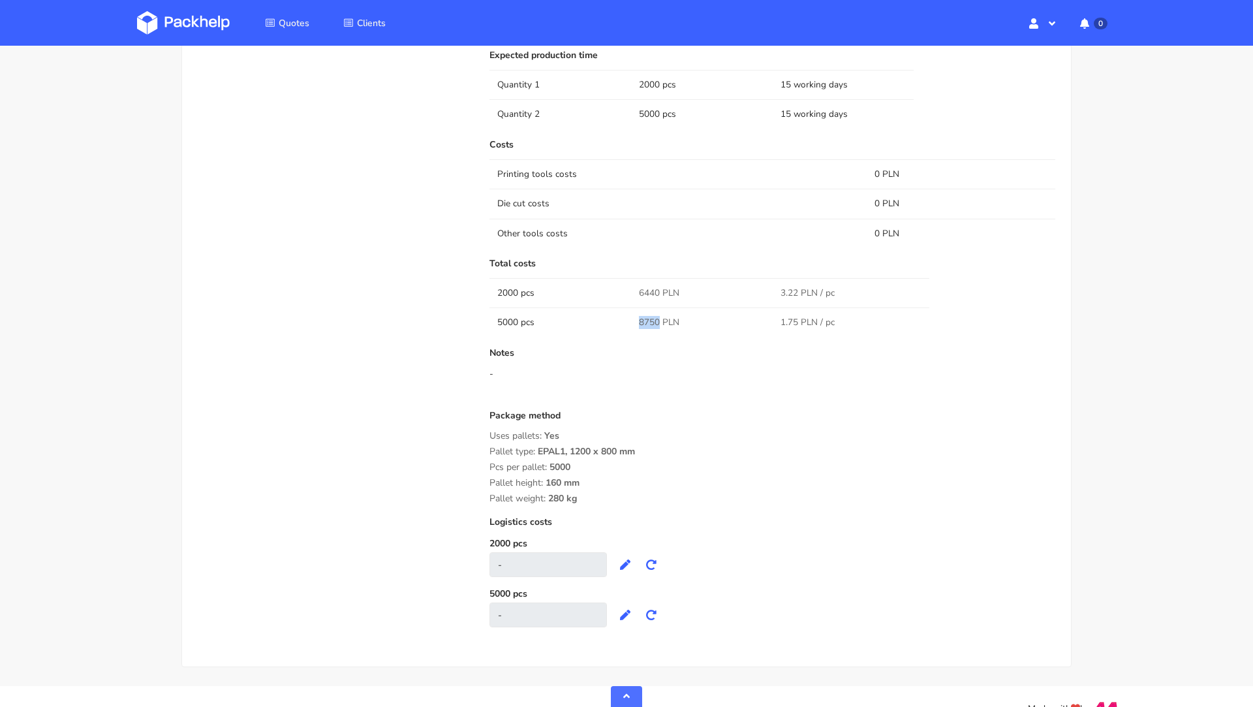
copy span "8750"
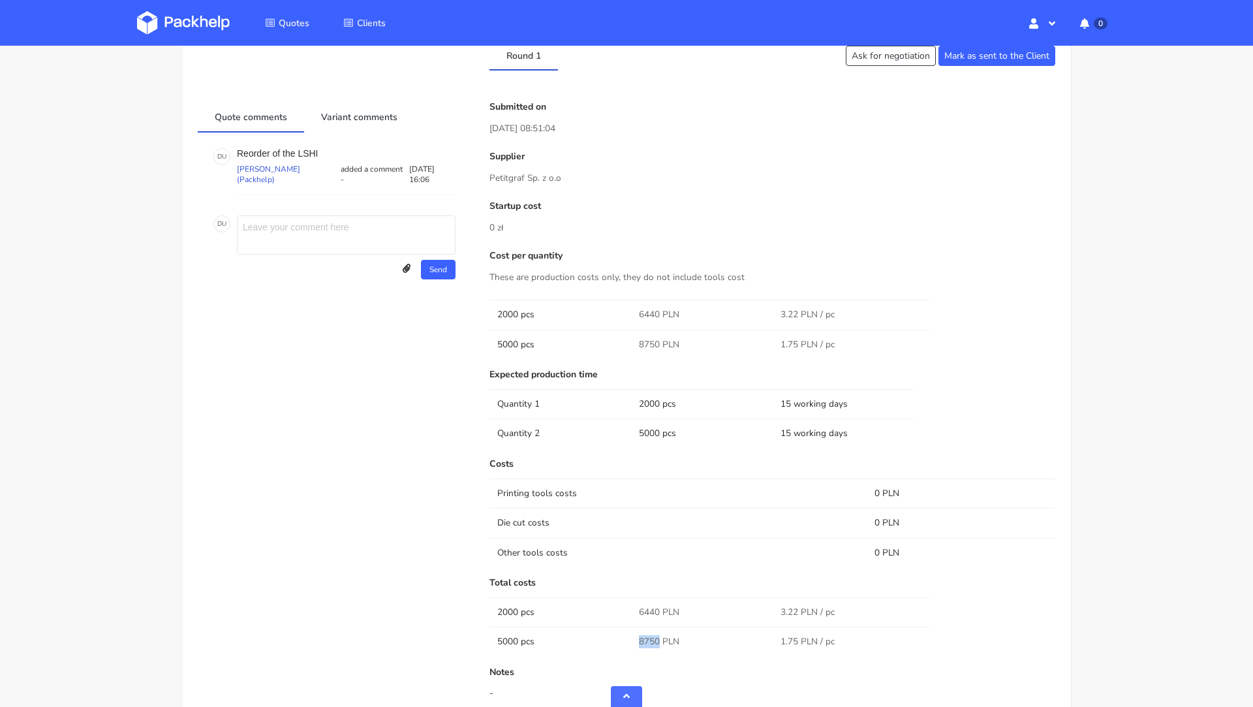
scroll to position [762, 0]
click at [306, 150] on p "Reorder of the LSHI" at bounding box center [346, 155] width 219 height 10
copy p "LSHI"
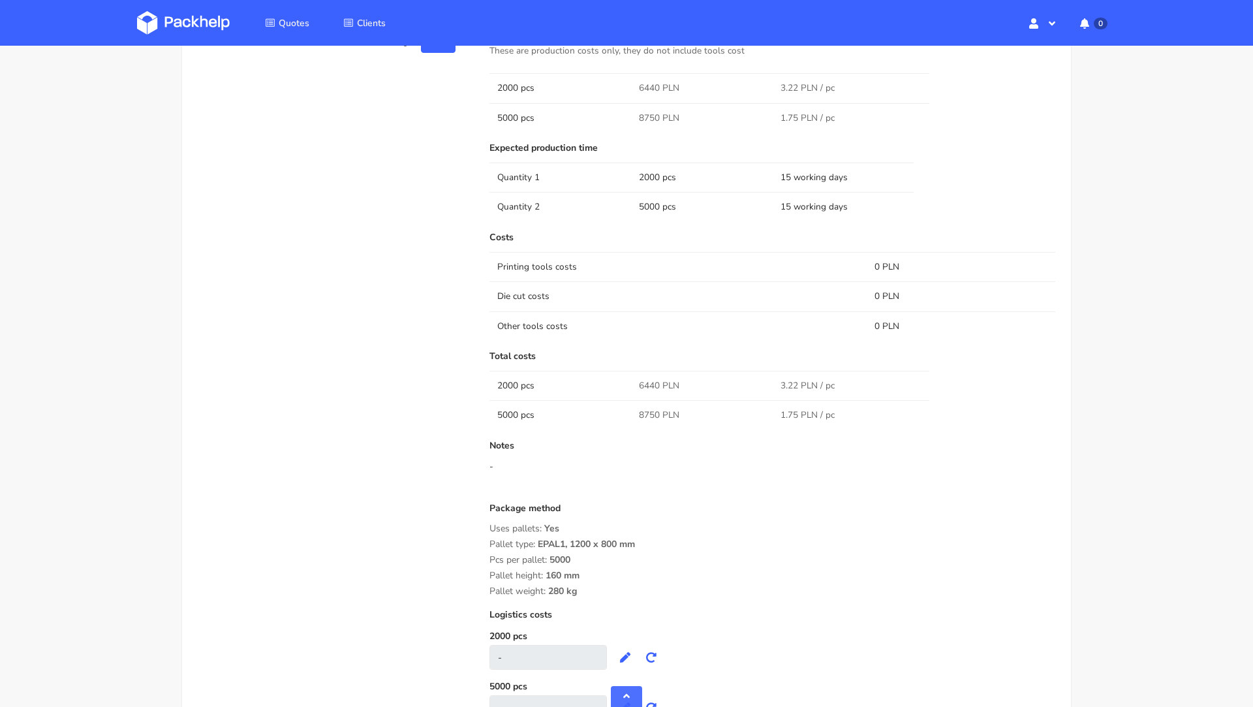
scroll to position [999, 0]
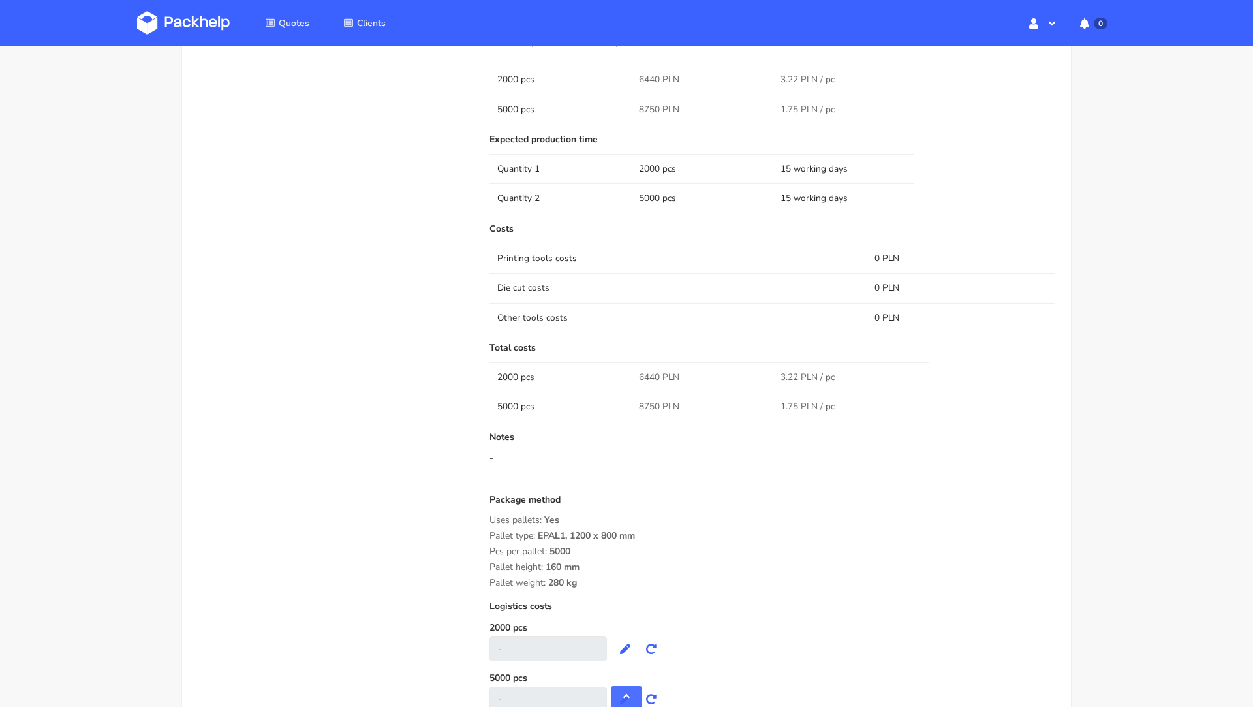
click at [647, 371] on span "6440 PLN" at bounding box center [659, 377] width 40 height 13
copy span "6440"
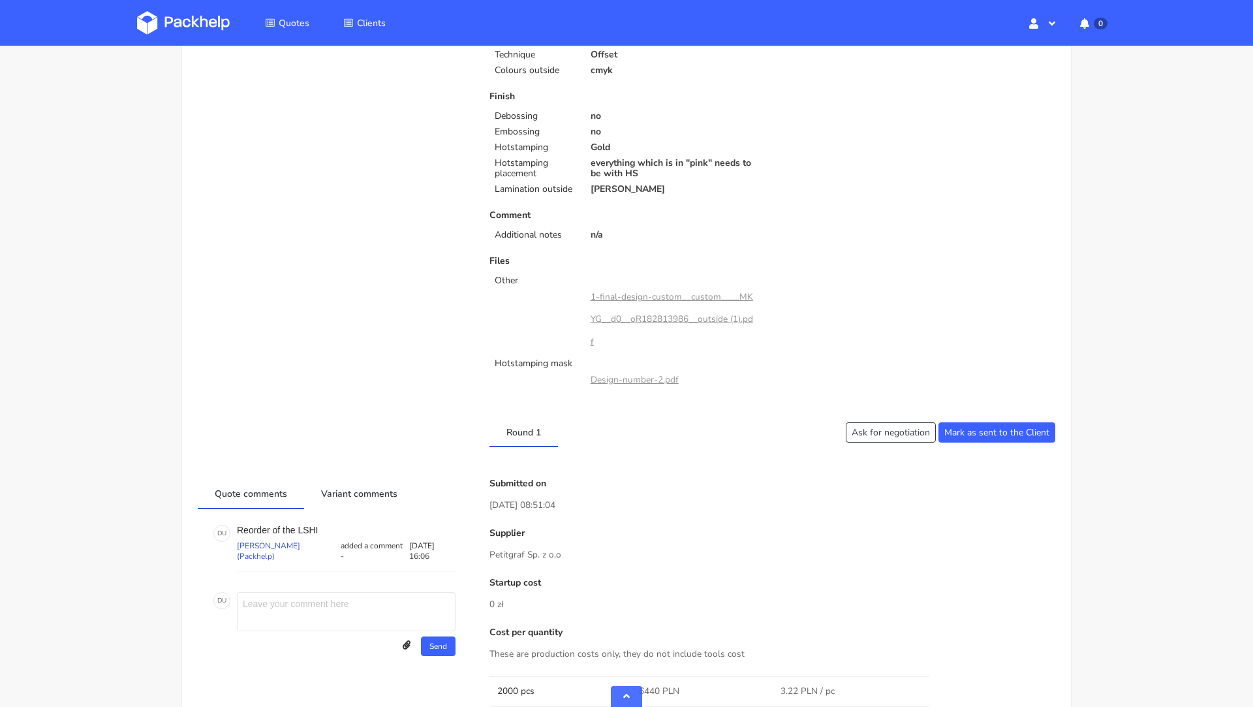
scroll to position [0, 0]
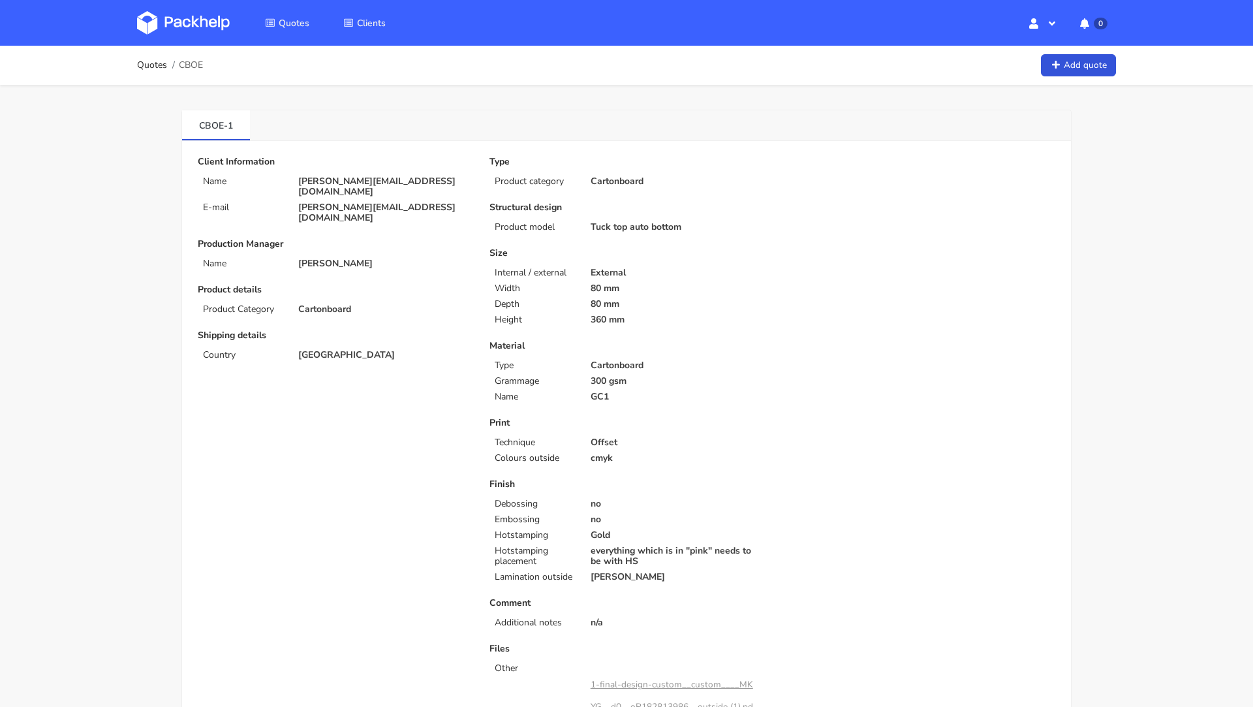
click at [166, 18] on img at bounding box center [183, 22] width 93 height 23
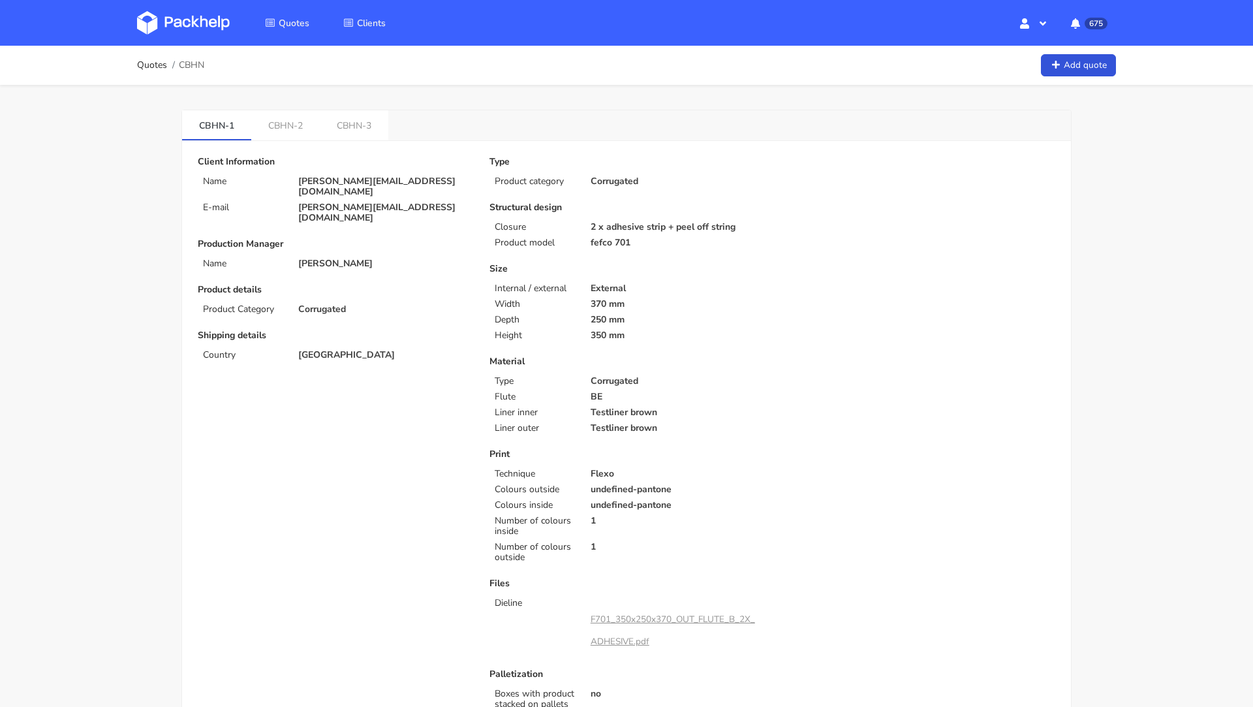
click at [194, 68] on span "CBHN" at bounding box center [191, 65] width 25 height 10
copy span "CBHN"
click at [217, 130] on link "CBHN-1" at bounding box center [216, 124] width 69 height 29
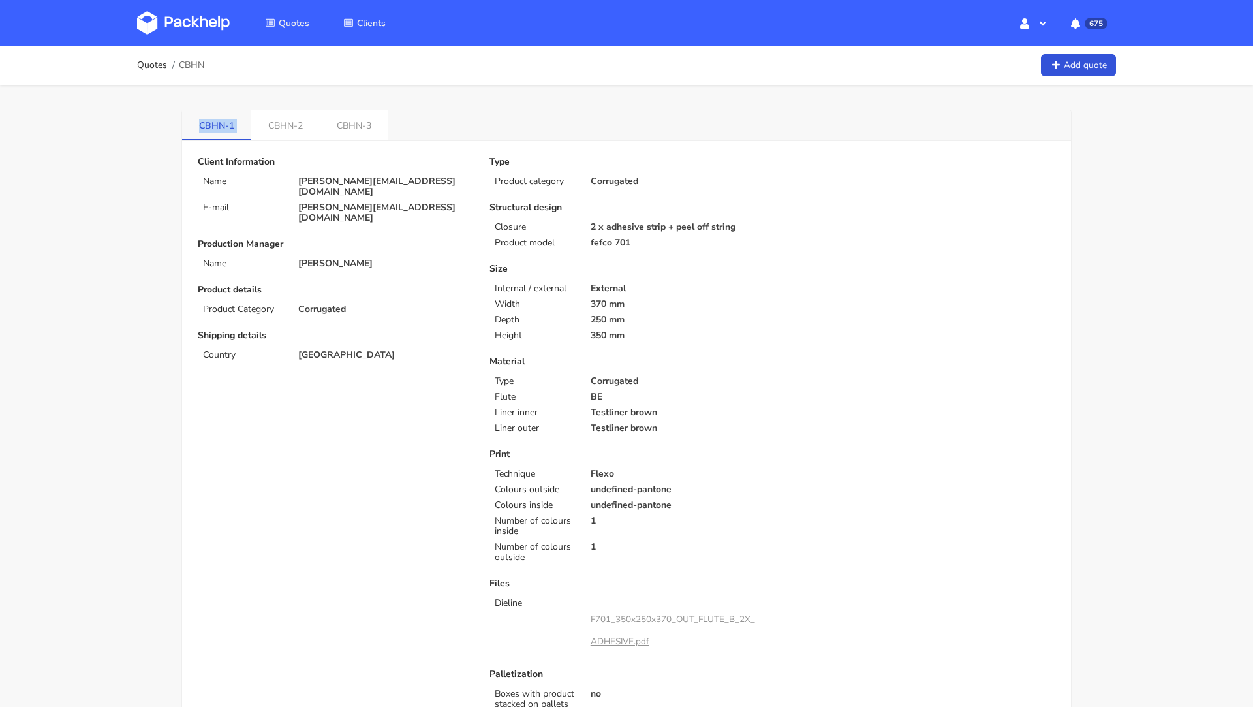
click at [217, 130] on link "CBHN-1" at bounding box center [216, 124] width 69 height 29
copy li "CBHN-1"
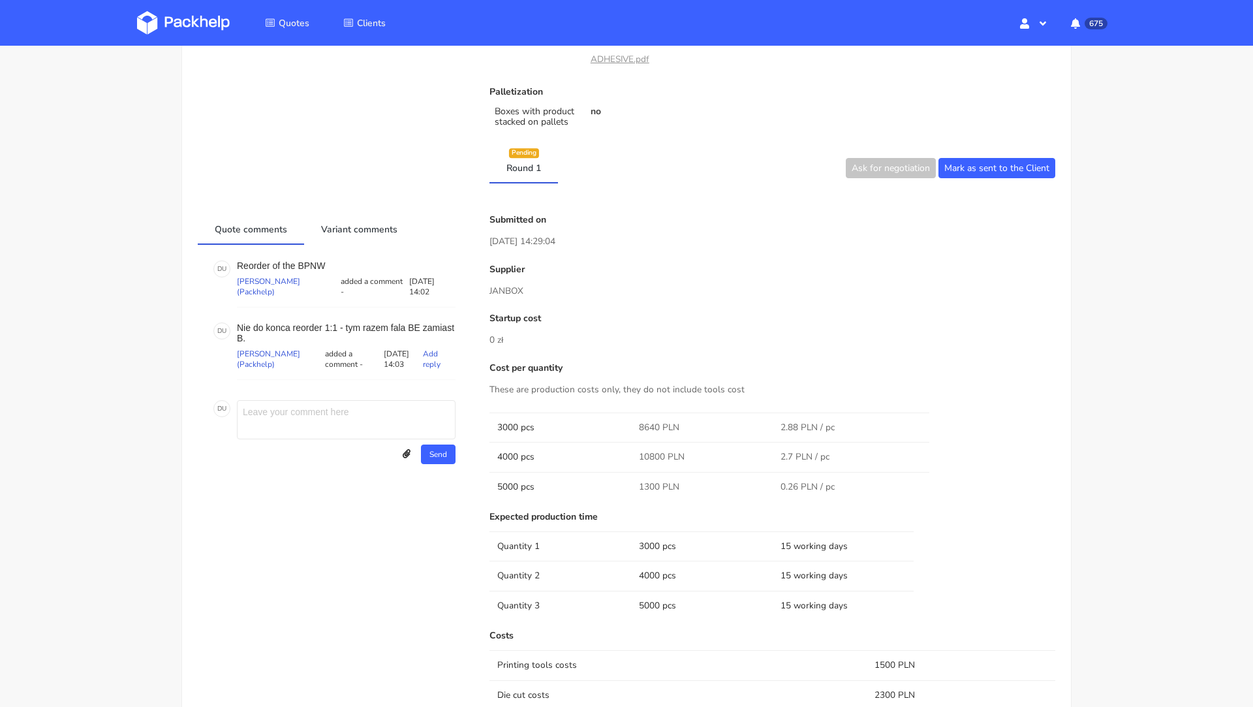
scroll to position [11, 0]
